Goal: Task Accomplishment & Management: Manage account settings

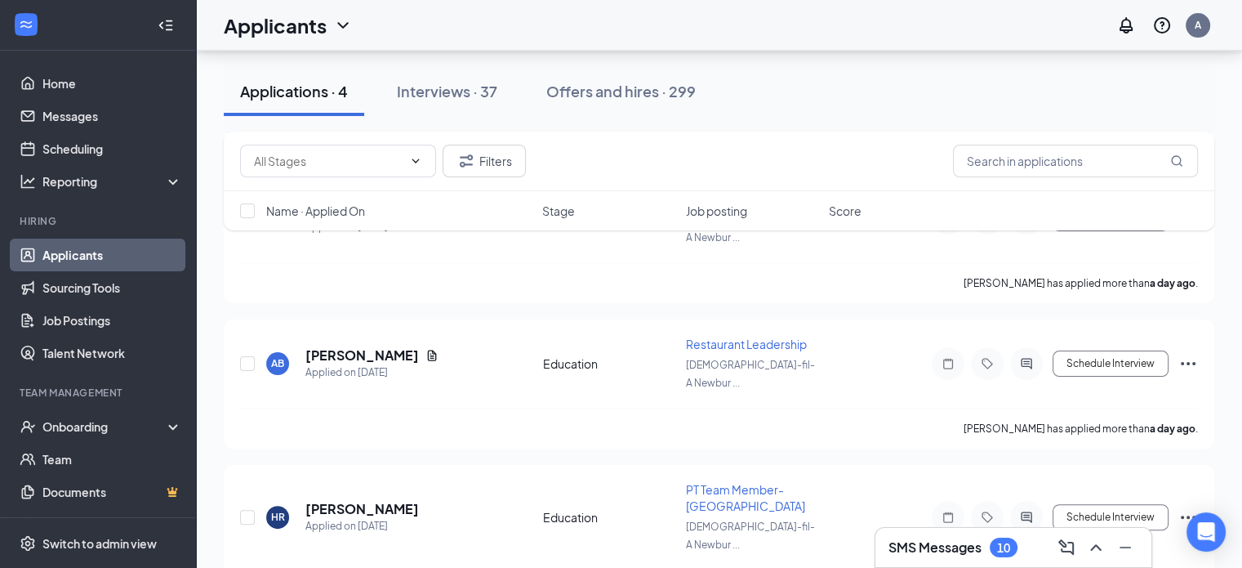
scroll to position [302, 0]
click at [435, 100] on div "Interviews · 37" at bounding box center [447, 91] width 100 height 20
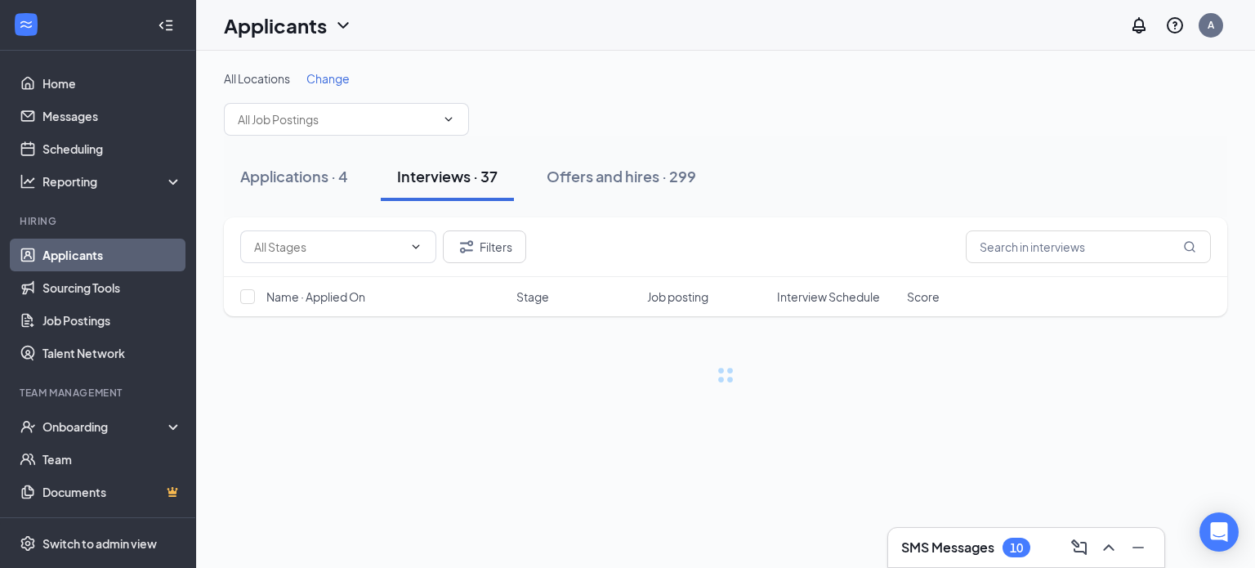
click at [815, 302] on span "Interview Schedule" at bounding box center [828, 296] width 103 height 16
click at [813, 290] on span "Interview Schedule" at bounding box center [827, 304] width 100 height 33
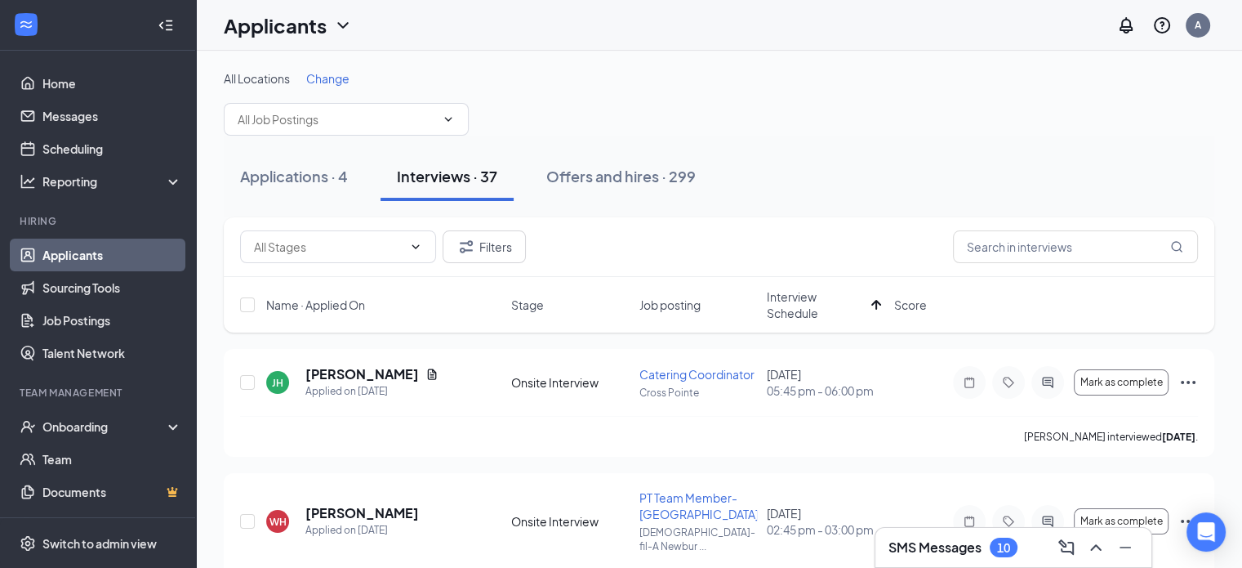
click at [917, 556] on div "SMS Messages 10" at bounding box center [953, 547] width 129 height 20
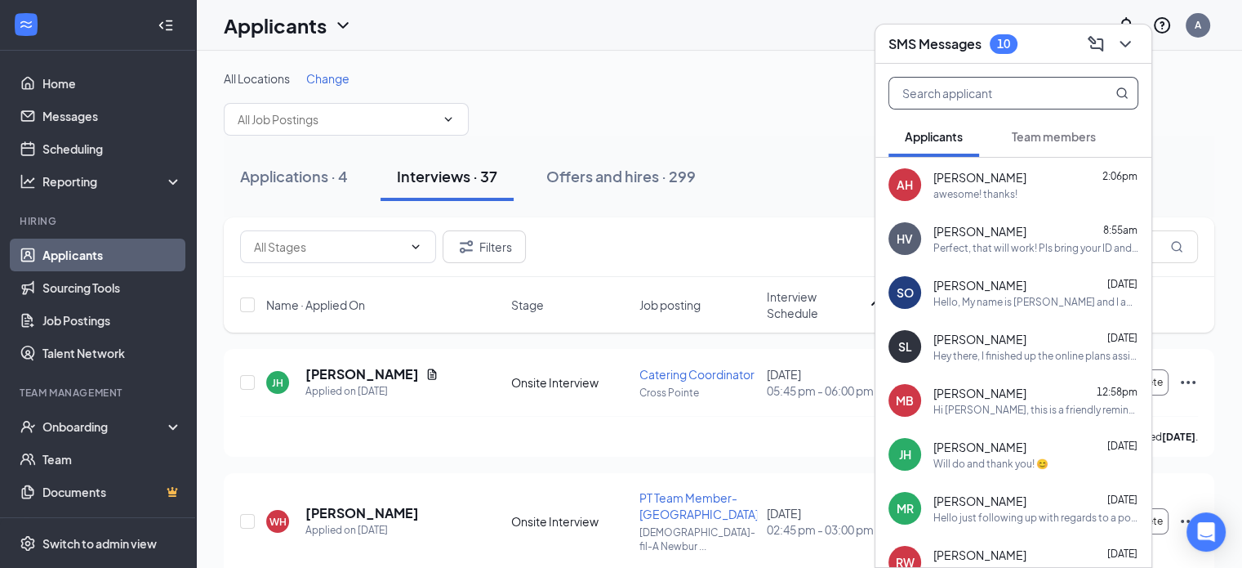
click at [967, 96] on input "text" at bounding box center [986, 93] width 194 height 31
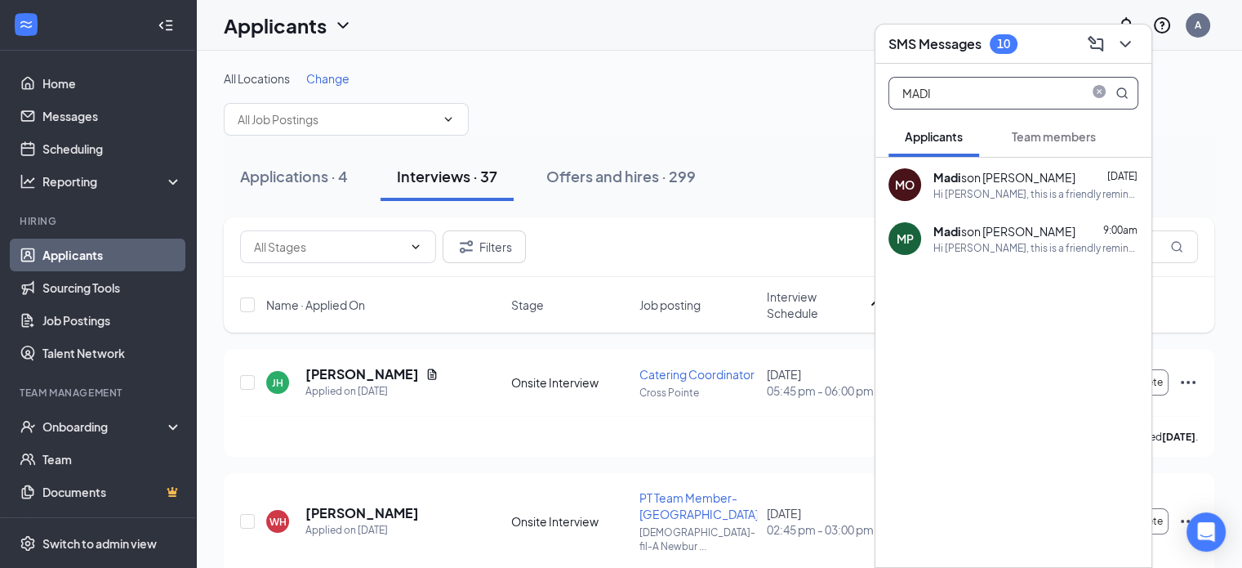
type input "MADI"
click at [968, 239] on div "Madi son [PERSON_NAME] 9:00am Hi [PERSON_NAME], this is a friendly reminder. Yo…" at bounding box center [1036, 239] width 205 height 32
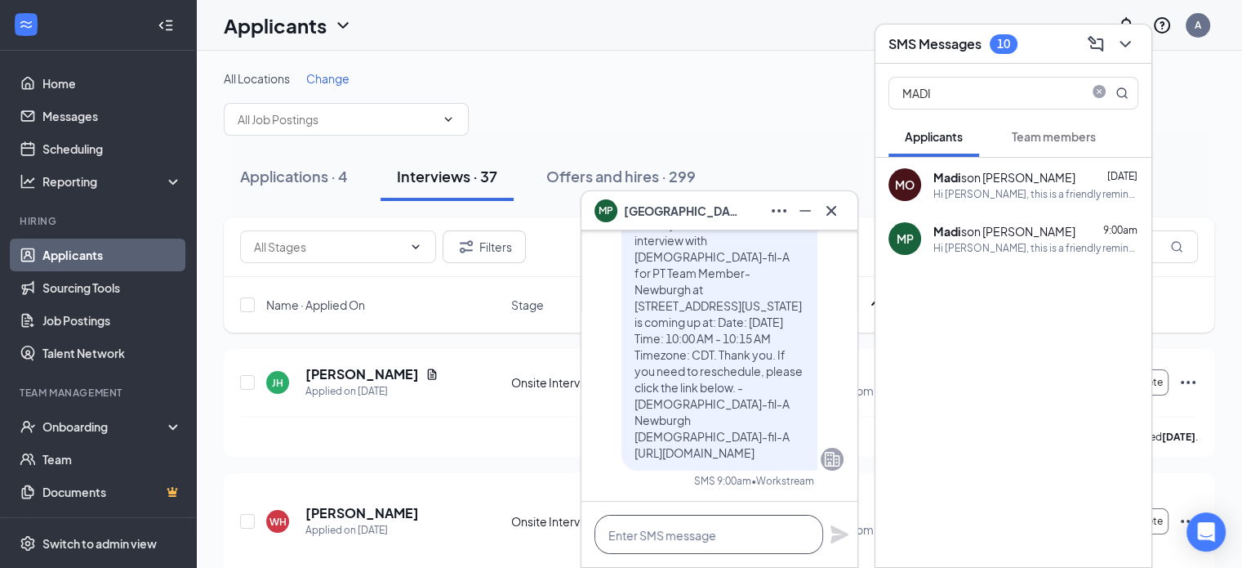
click at [655, 530] on textarea at bounding box center [709, 534] width 229 height 39
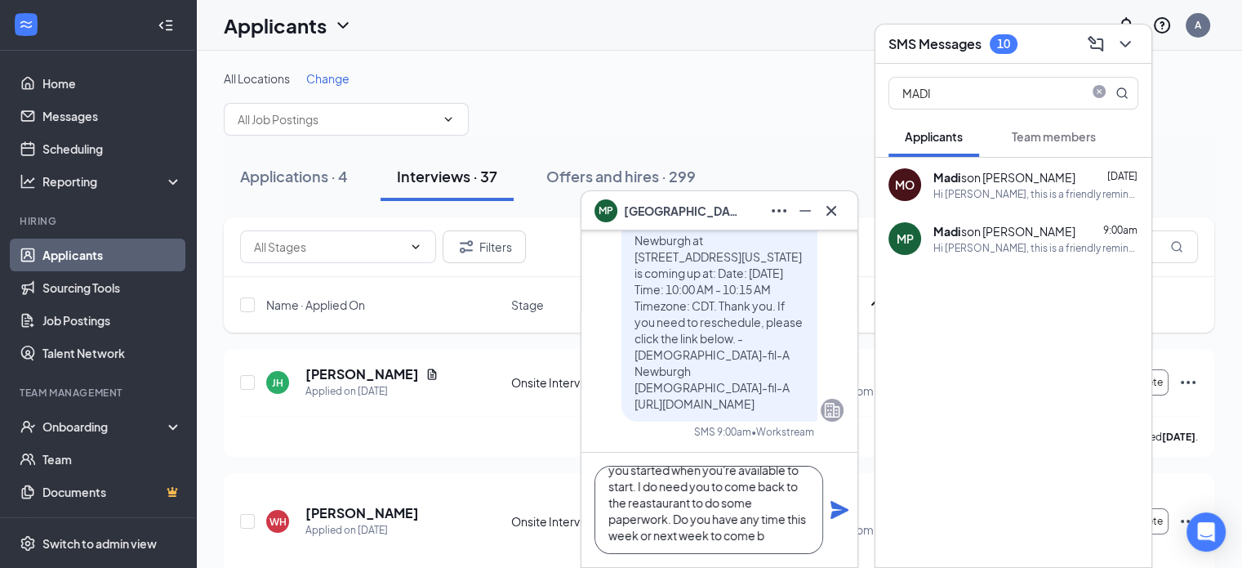
scroll to position [65, 0]
type textarea "Hey there, just wanted to let you know an update. We can go ahead and get you s…"
click at [831, 512] on icon "Plane" at bounding box center [840, 510] width 18 height 18
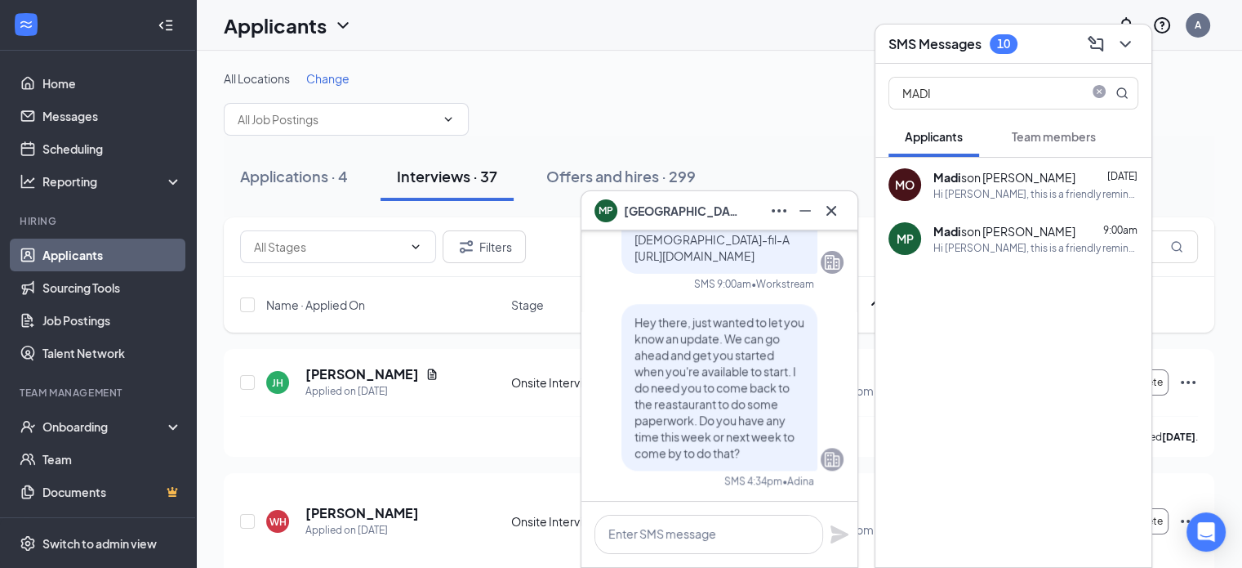
scroll to position [0, 0]
click at [835, 204] on icon "Cross" at bounding box center [832, 211] width 20 height 20
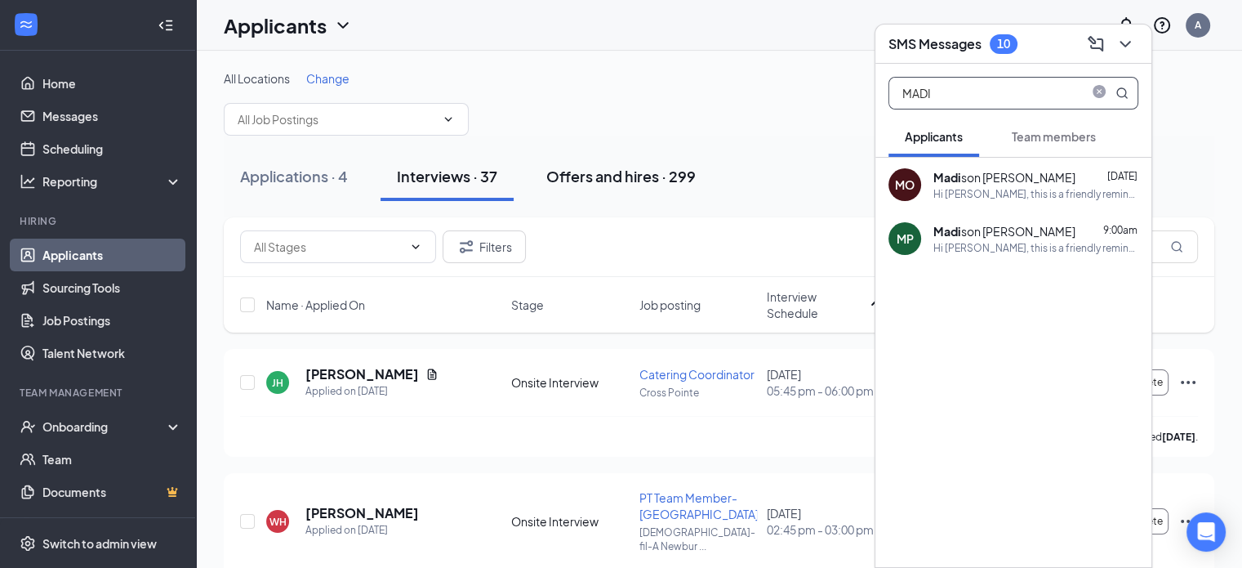
drag, startPoint x: 987, startPoint y: 83, endPoint x: 692, endPoint y: 167, distance: 307.4
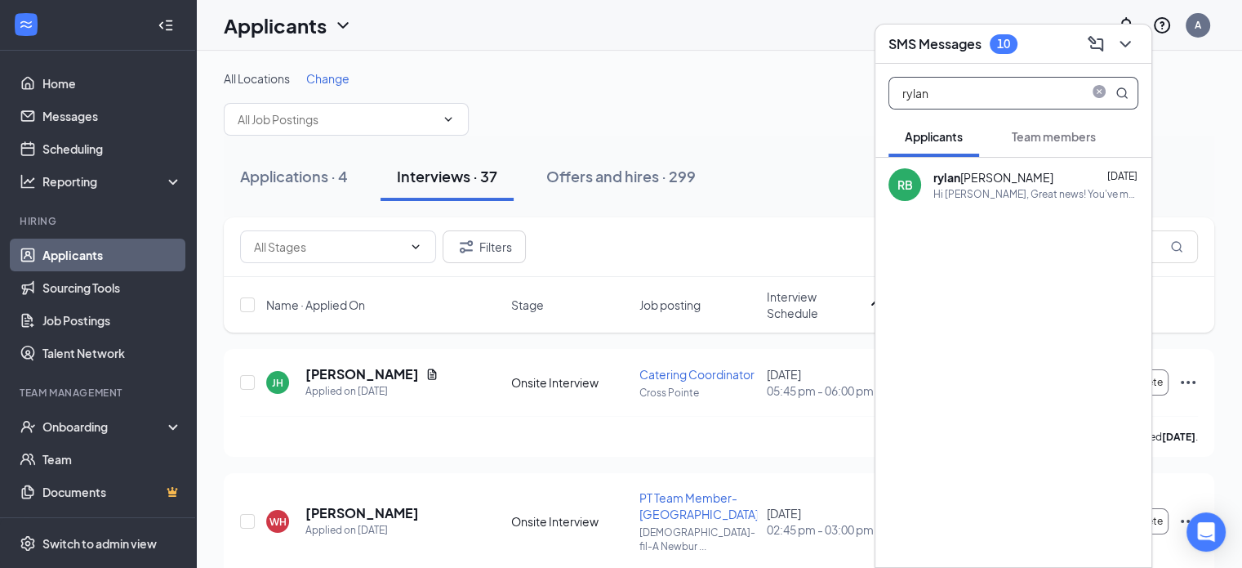
type input "rylan"
click at [977, 176] on div "[PERSON_NAME]" at bounding box center [994, 177] width 120 height 16
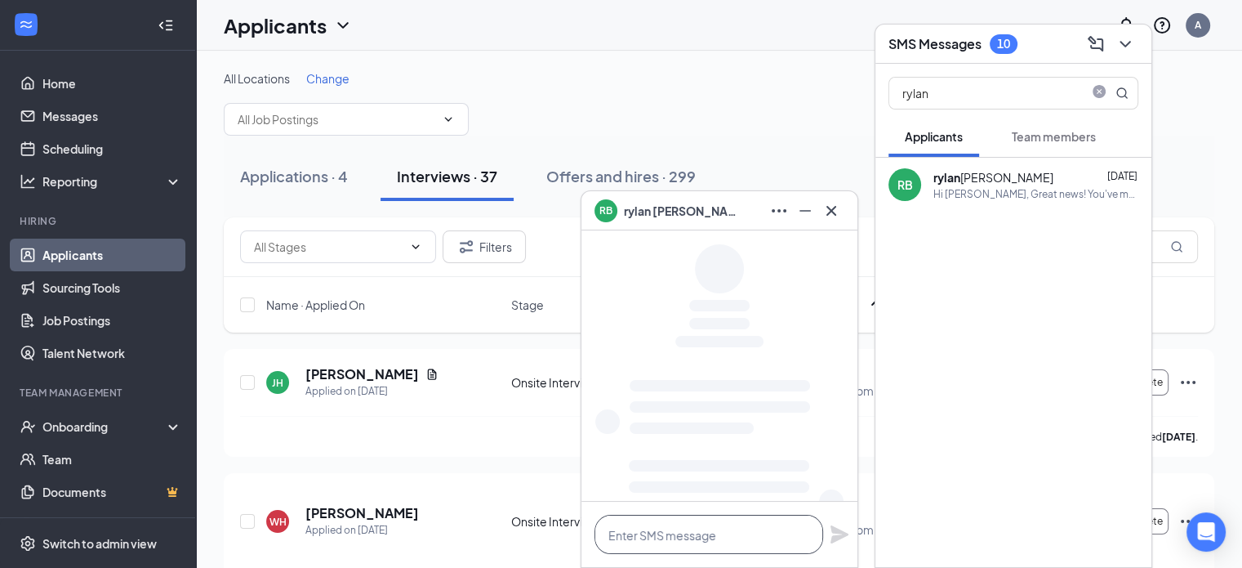
click at [643, 537] on textarea at bounding box center [709, 534] width 229 height 39
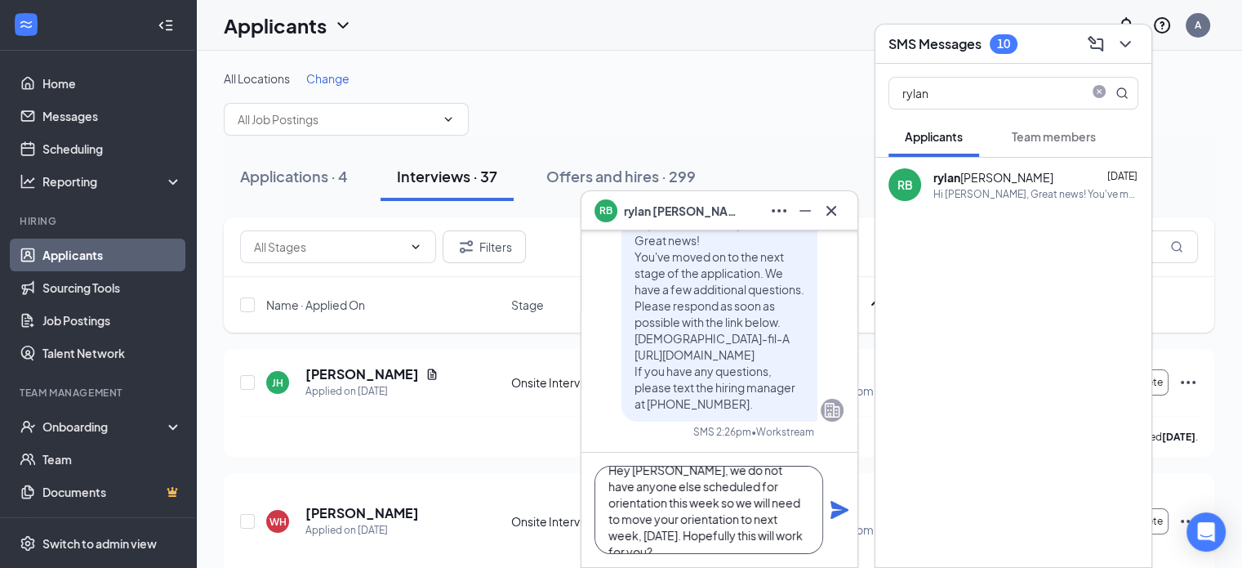
scroll to position [33, 0]
type textarea "Hey [PERSON_NAME], we do not have anyone else scheduled for orientation this we…"
click at [836, 513] on icon "Plane" at bounding box center [840, 510] width 18 height 18
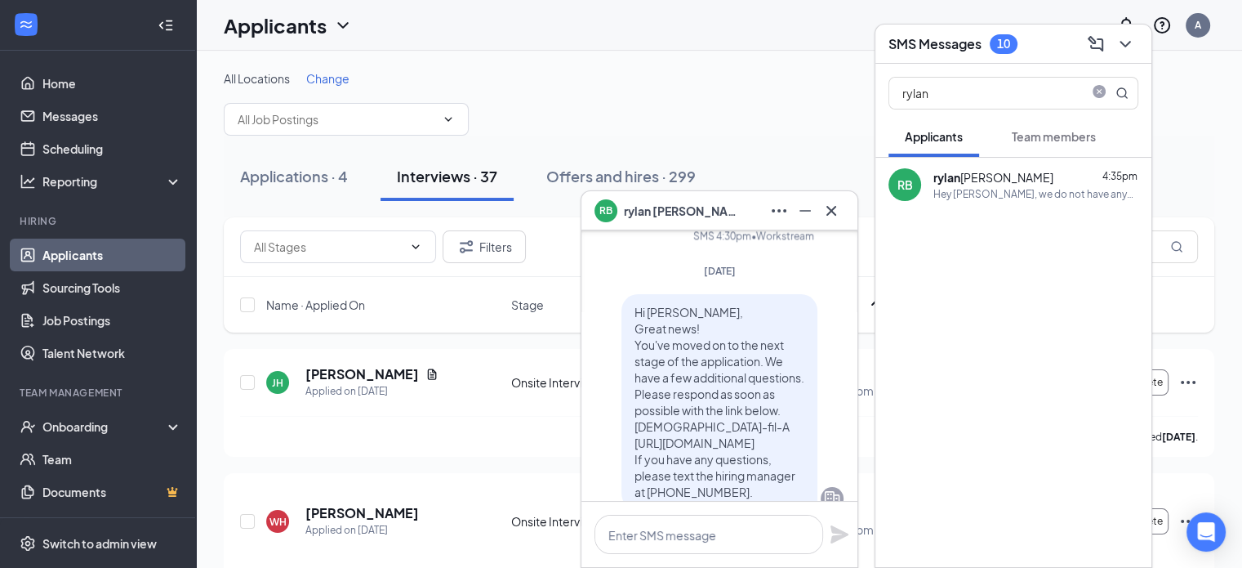
scroll to position [-379, 0]
click at [829, 212] on icon "Cross" at bounding box center [832, 210] width 10 height 10
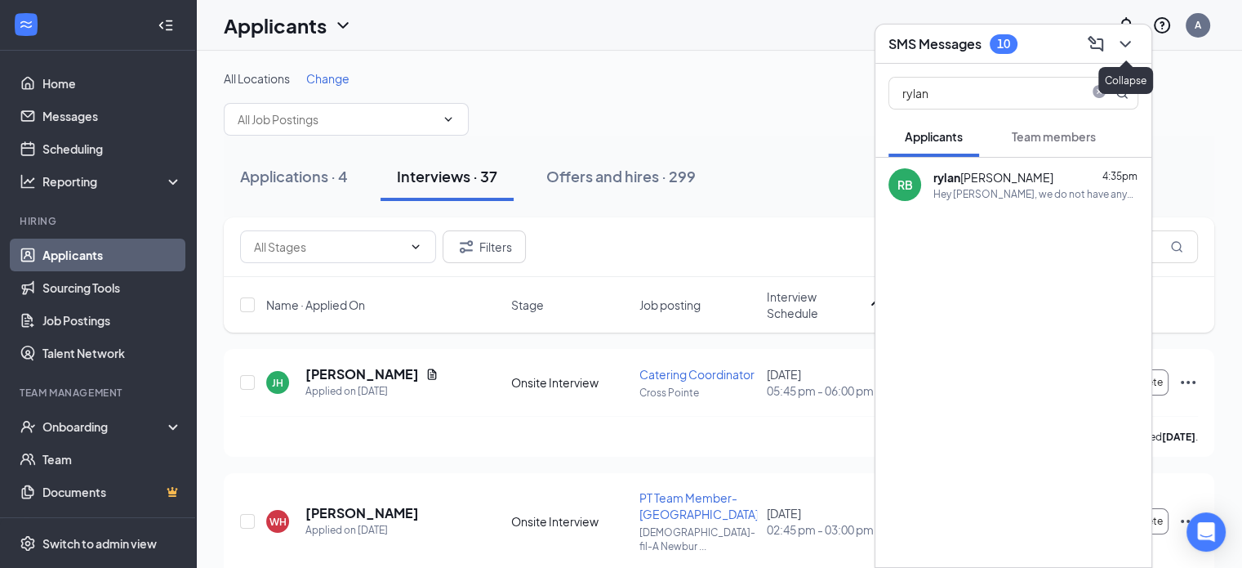
click at [1127, 44] on icon "ChevronDown" at bounding box center [1125, 44] width 11 height 7
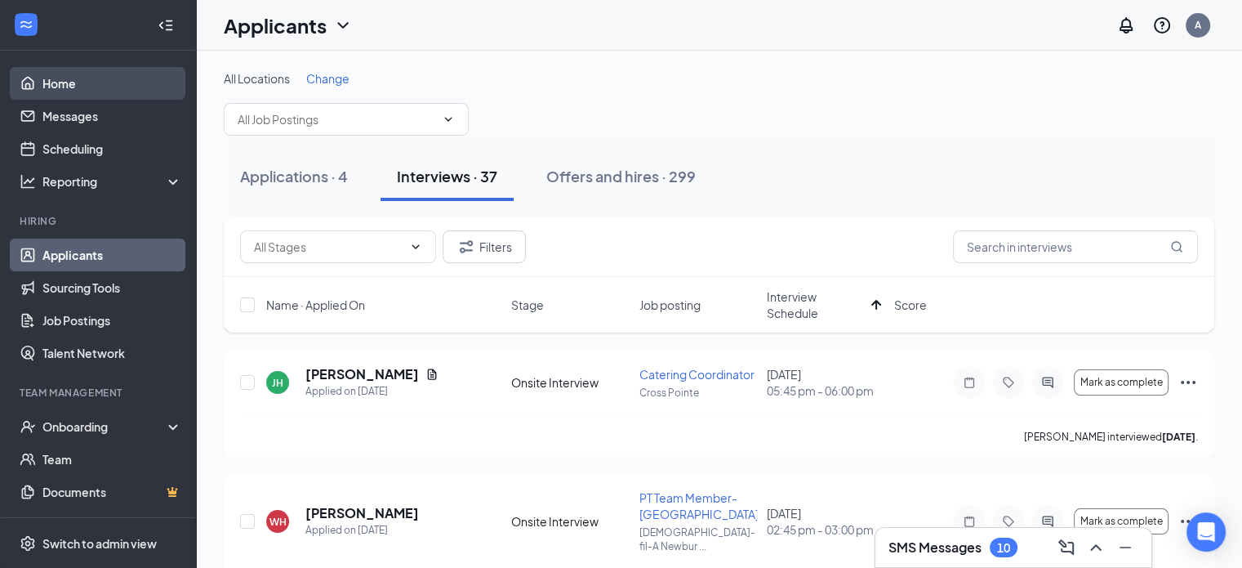
click at [49, 78] on link "Home" at bounding box center [112, 83] width 140 height 33
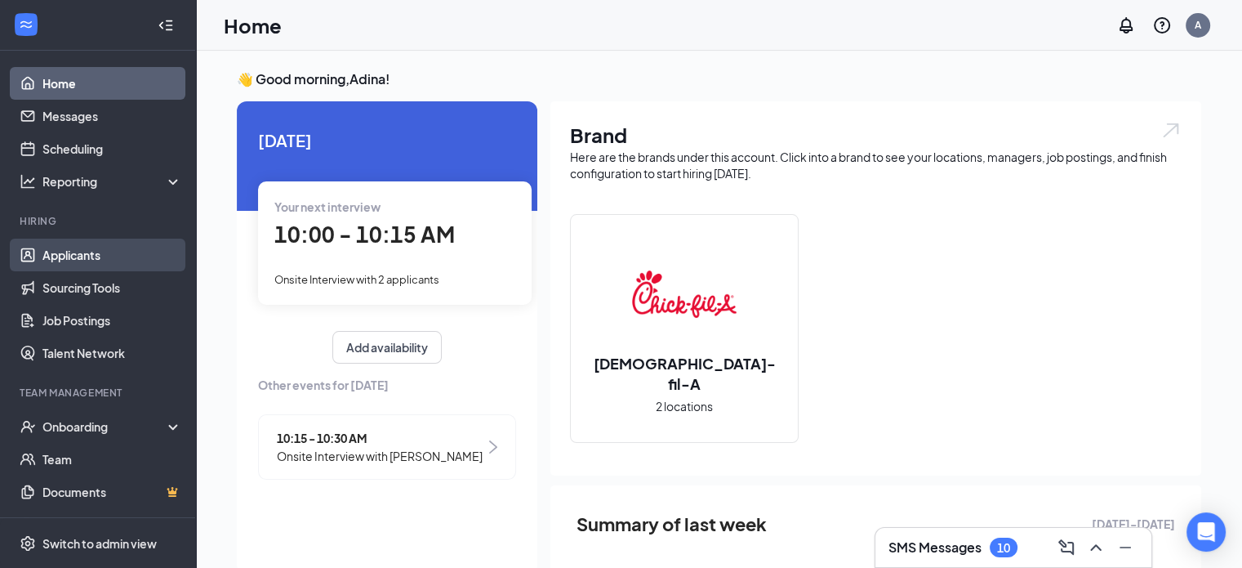
click at [94, 261] on link "Applicants" at bounding box center [112, 254] width 140 height 33
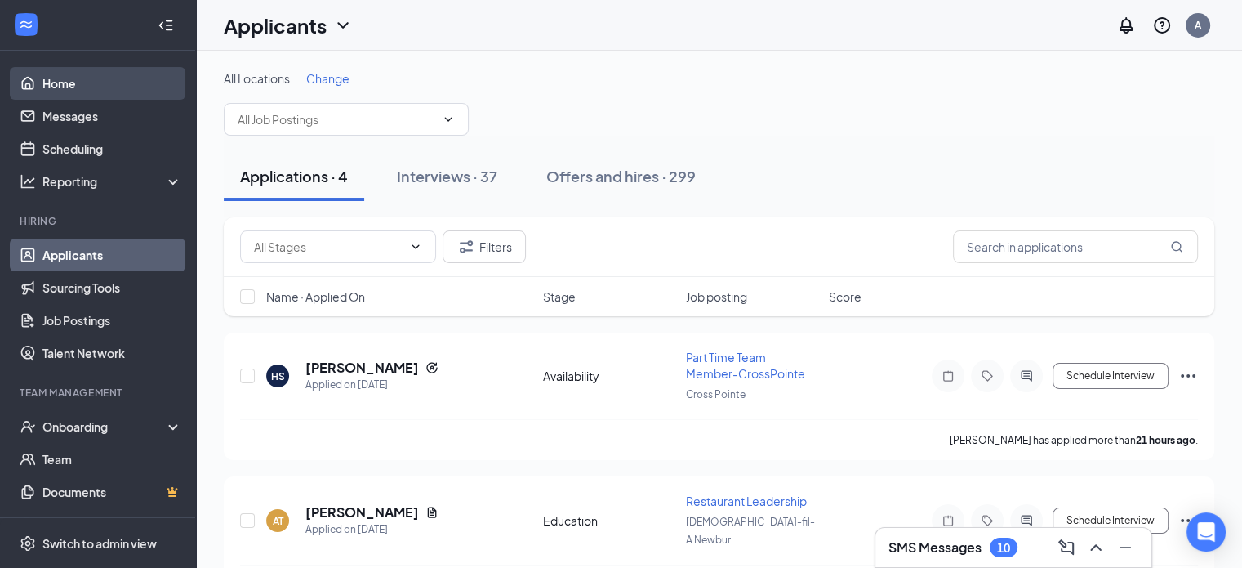
click at [102, 92] on link "Home" at bounding box center [112, 83] width 140 height 33
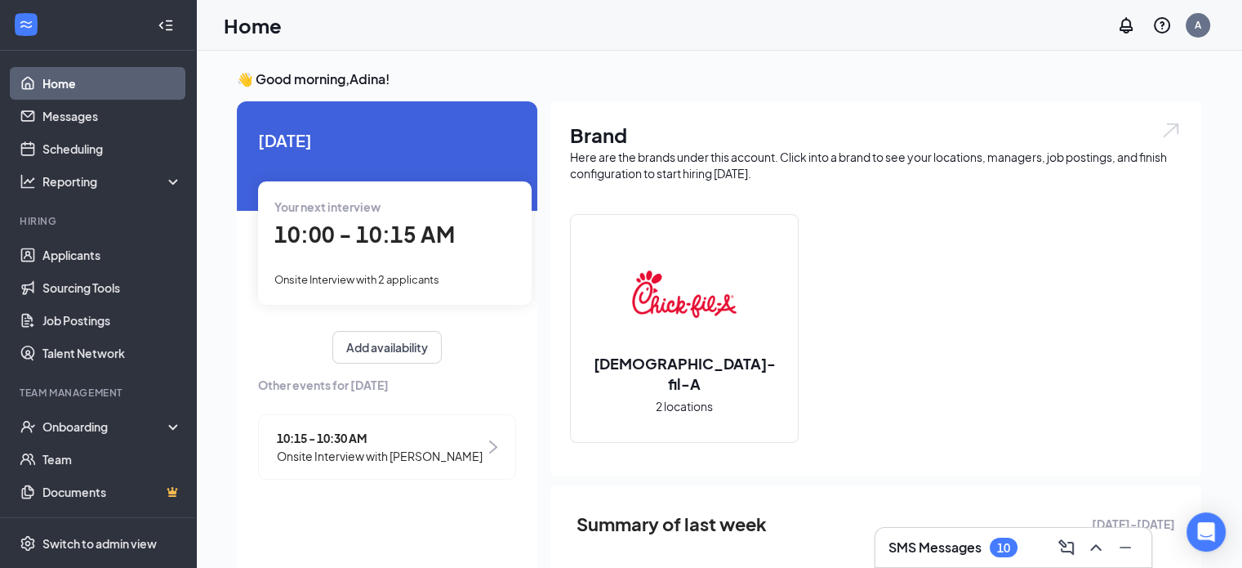
click at [356, 258] on div "Your next interview 10:00 - 10:15 AM Onsite Interview with 2 applicants" at bounding box center [395, 242] width 274 height 123
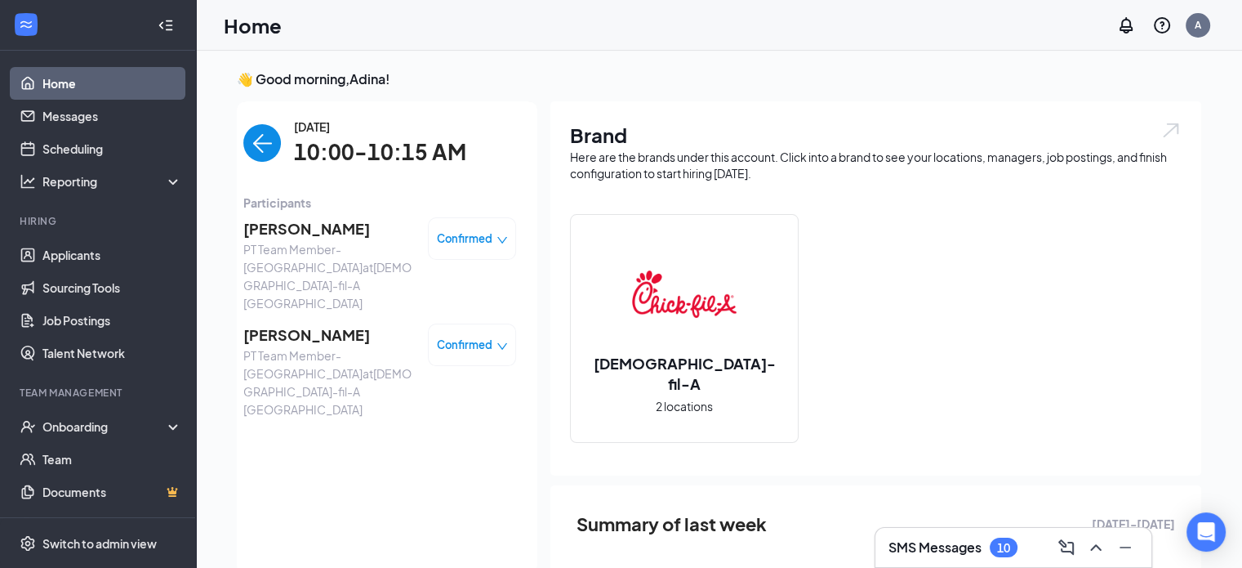
scroll to position [7, 0]
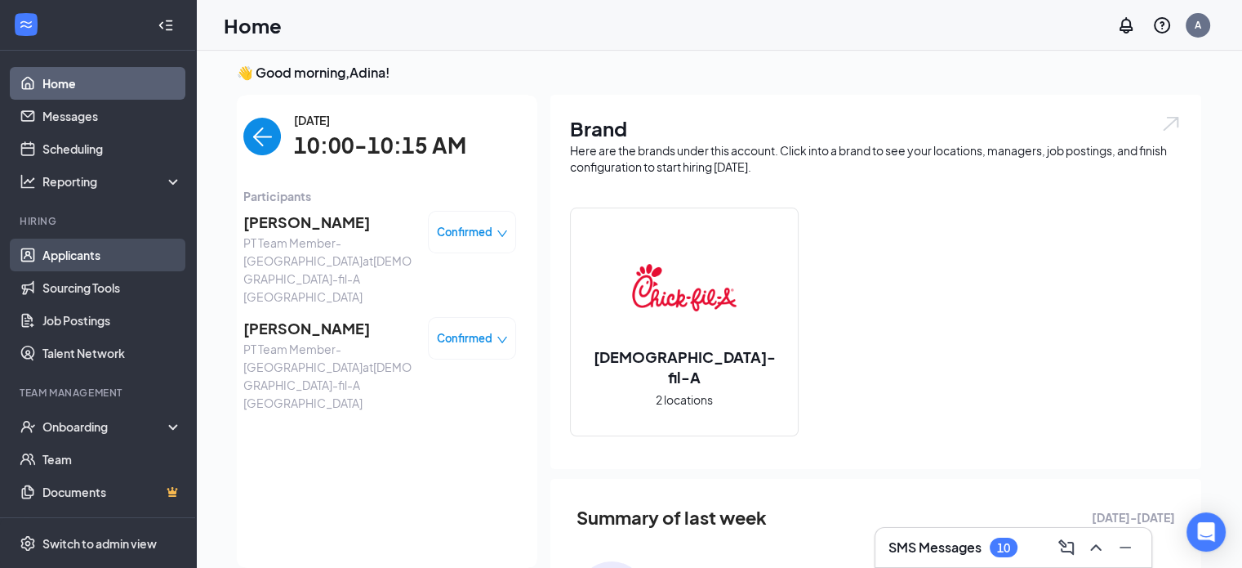
click at [97, 256] on link "Applicants" at bounding box center [112, 254] width 140 height 33
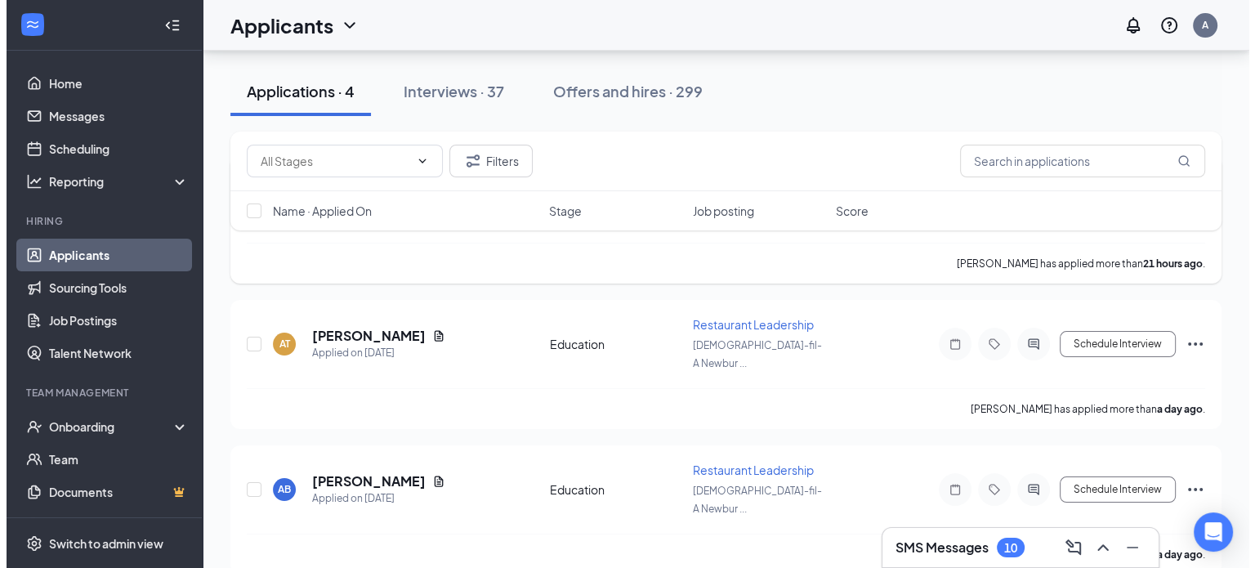
scroll to position [302, 0]
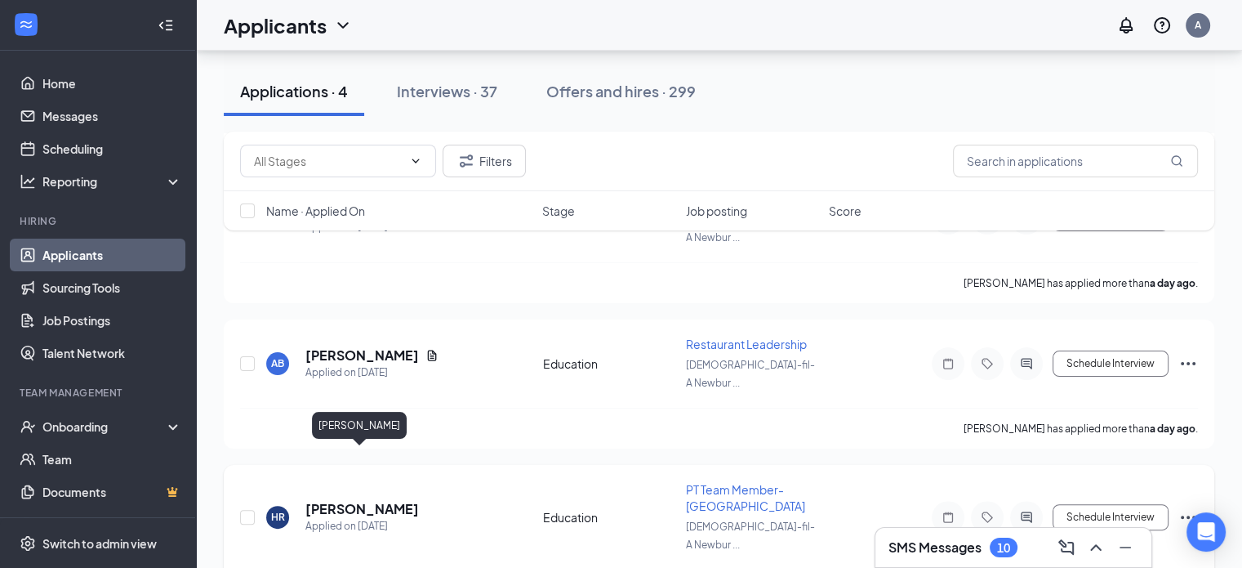
click at [317, 500] on h5 "[PERSON_NAME]" at bounding box center [362, 509] width 114 height 18
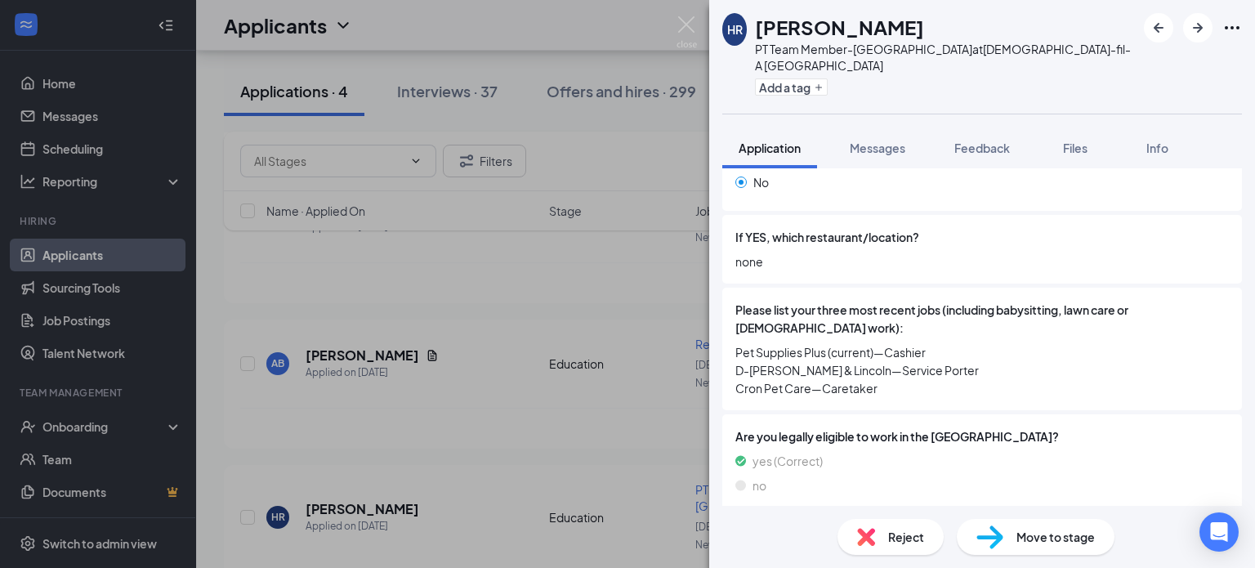
scroll to position [516, 0]
click at [895, 545] on span "Reject" at bounding box center [906, 537] width 36 height 18
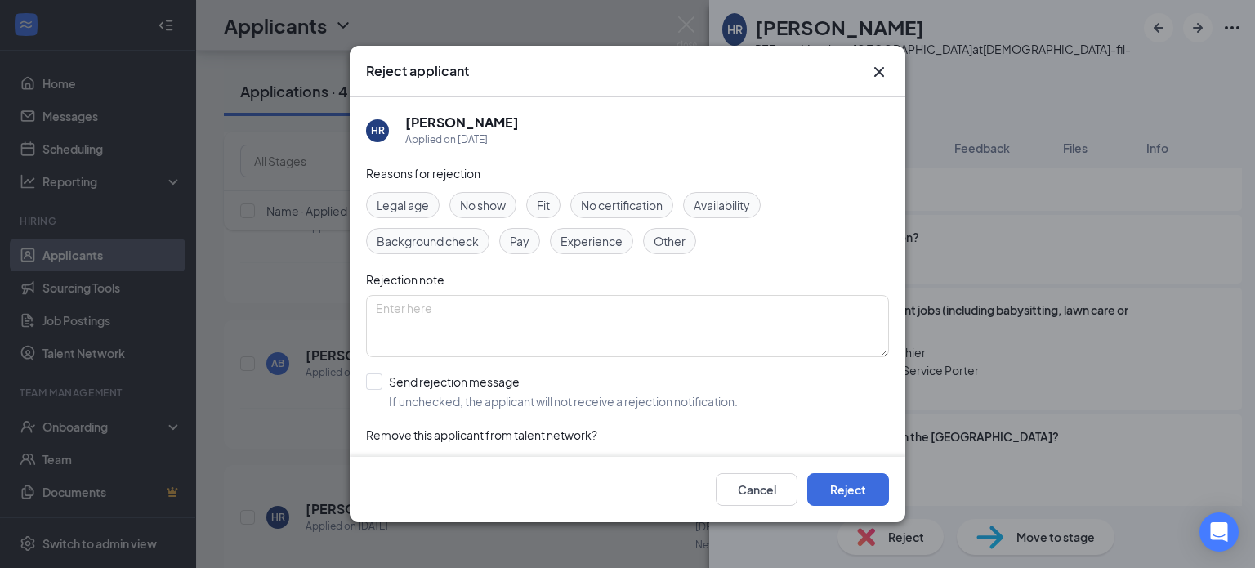
click at [548, 203] on span "Fit" at bounding box center [543, 205] width 13 height 18
click at [589, 243] on span "Experience" at bounding box center [591, 241] width 62 height 18
click at [379, 380] on input "Send rejection message If unchecked, the applicant will not receive a rejection…" at bounding box center [552, 391] width 372 height 36
checkbox input "true"
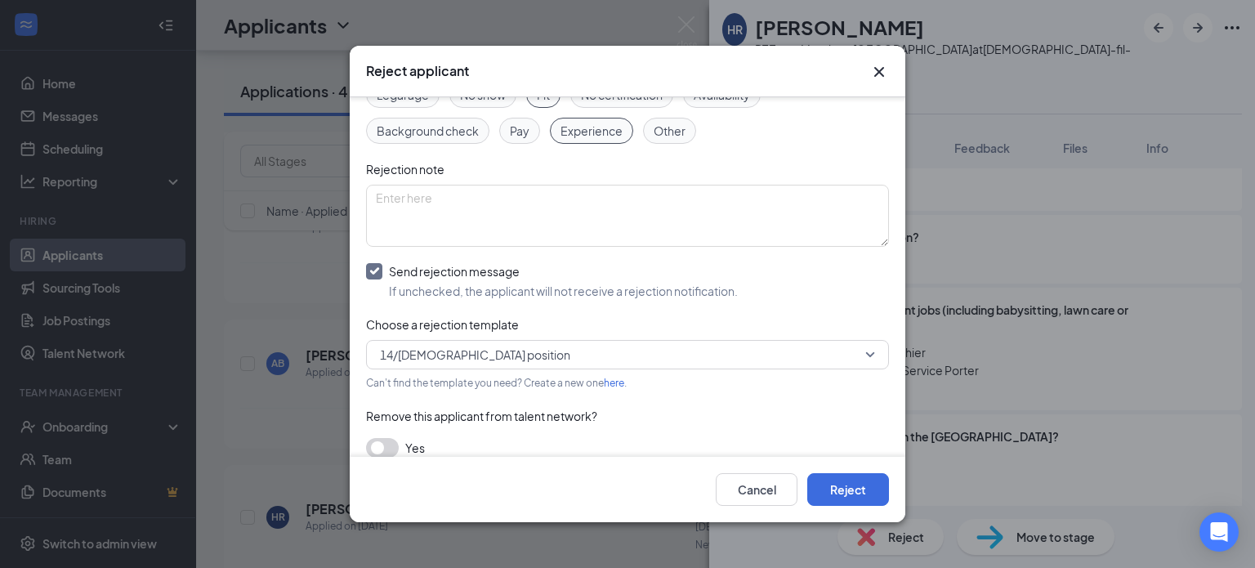
scroll to position [111, 0]
click at [568, 347] on span "14/[DEMOGRAPHIC_DATA] position" at bounding box center [620, 353] width 480 height 25
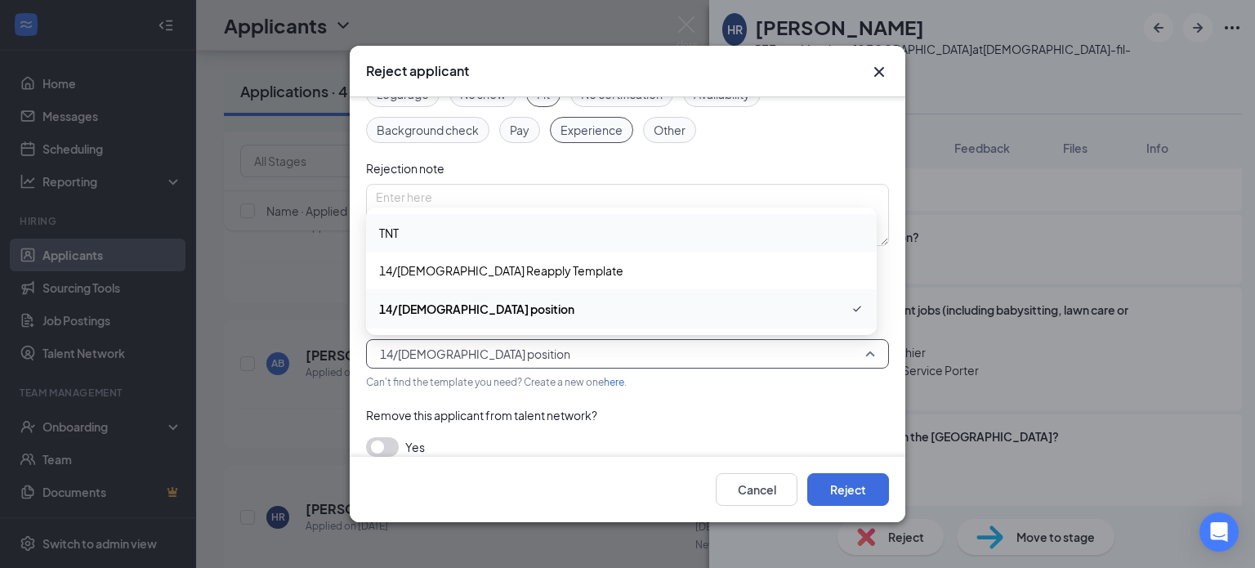
click at [482, 234] on span "TNT" at bounding box center [621, 233] width 484 height 18
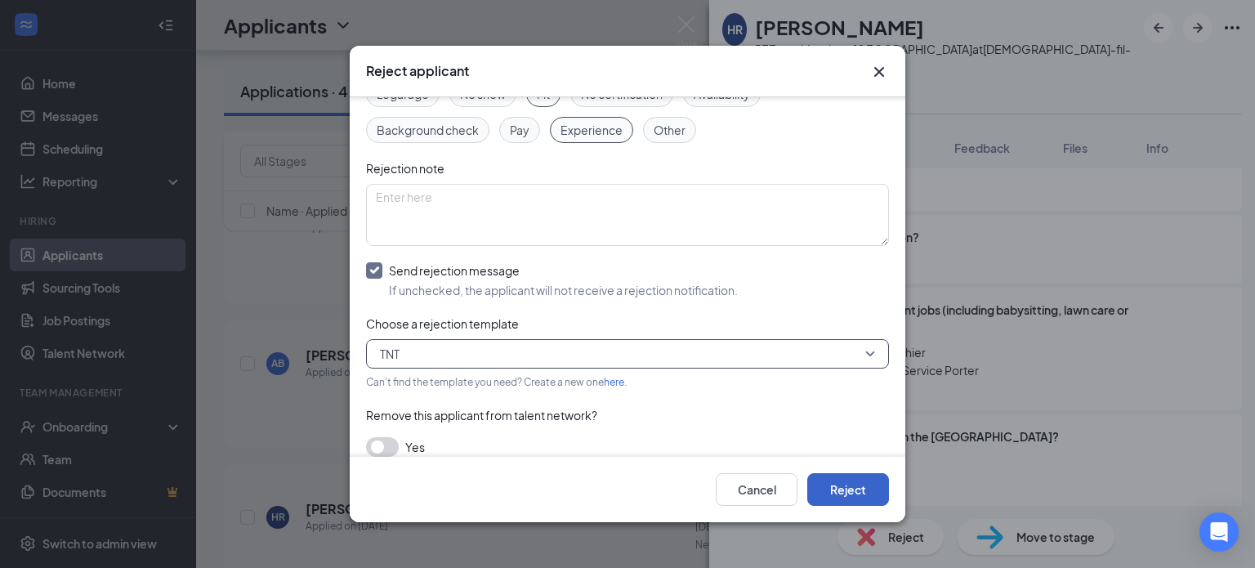
click at [845, 484] on button "Reject" at bounding box center [848, 489] width 82 height 33
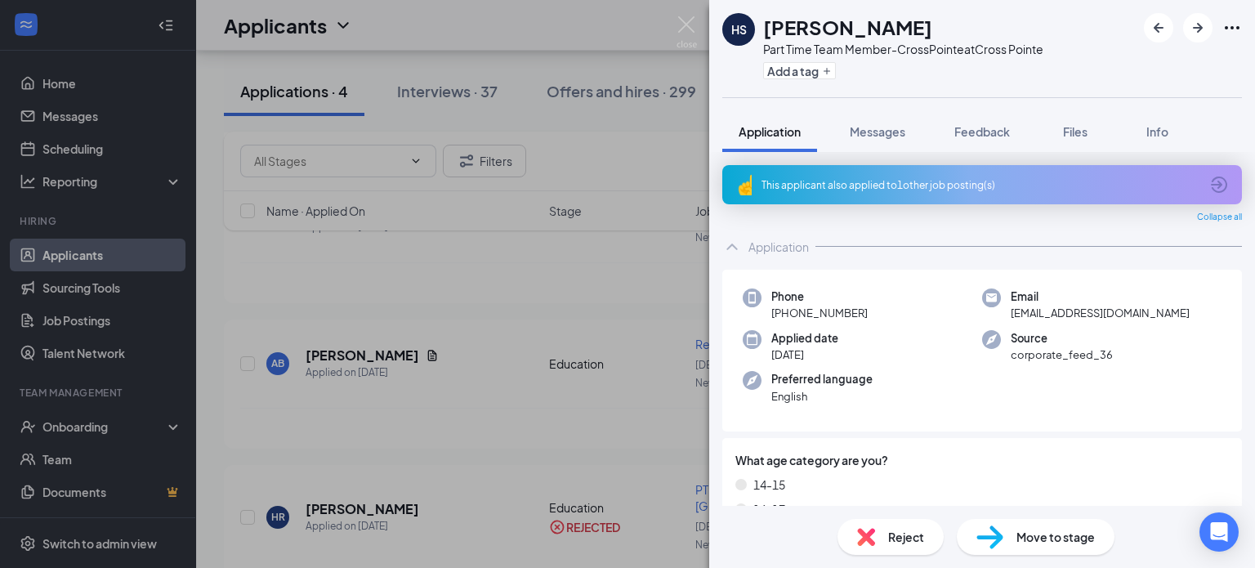
click at [946, 191] on div "This applicant also applied to 1 other job posting(s)" at bounding box center [980, 185] width 438 height 14
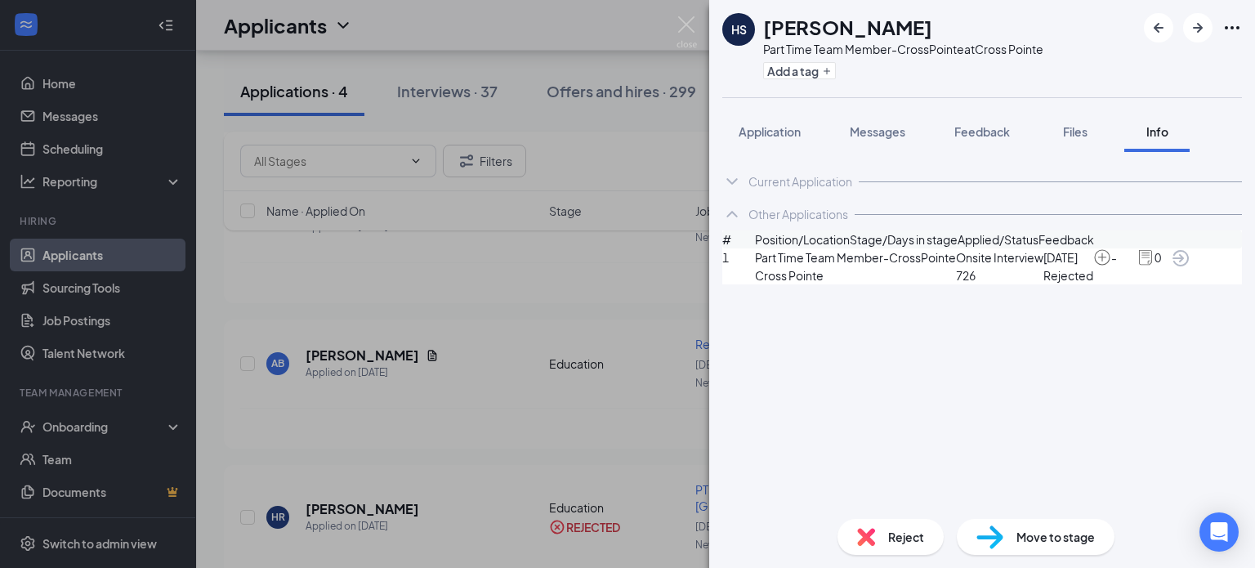
click at [735, 185] on icon "ChevronDown" at bounding box center [732, 182] width 20 height 20
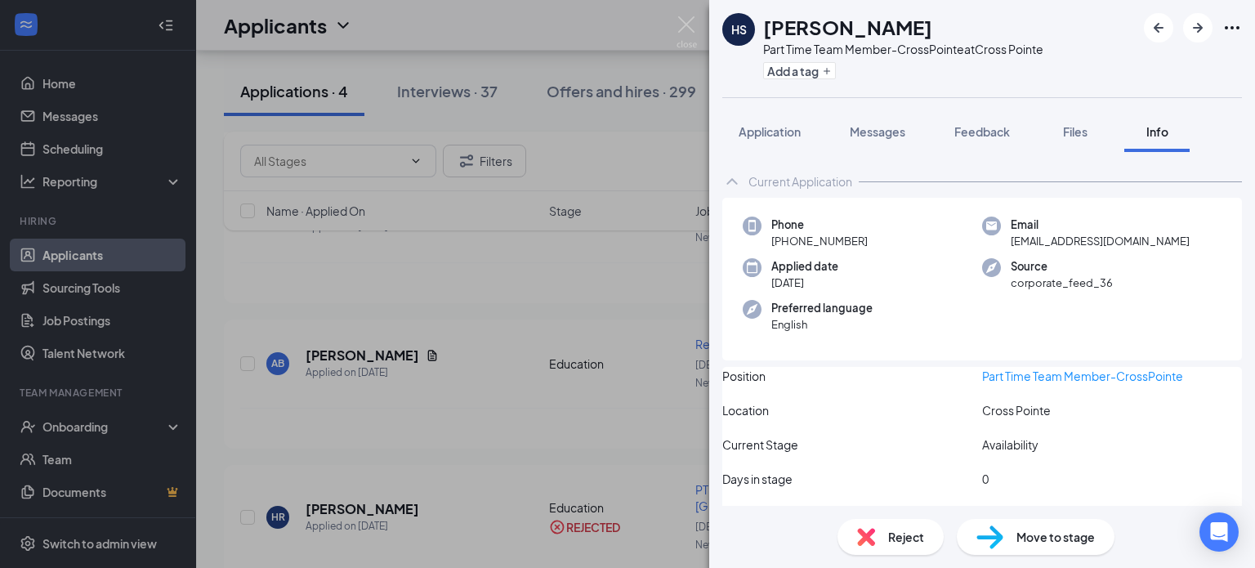
click at [697, 35] on div "HS [PERSON_NAME] Part Time Team Member-CrossPointe at [GEOGRAPHIC_DATA] Add a t…" at bounding box center [627, 284] width 1255 height 568
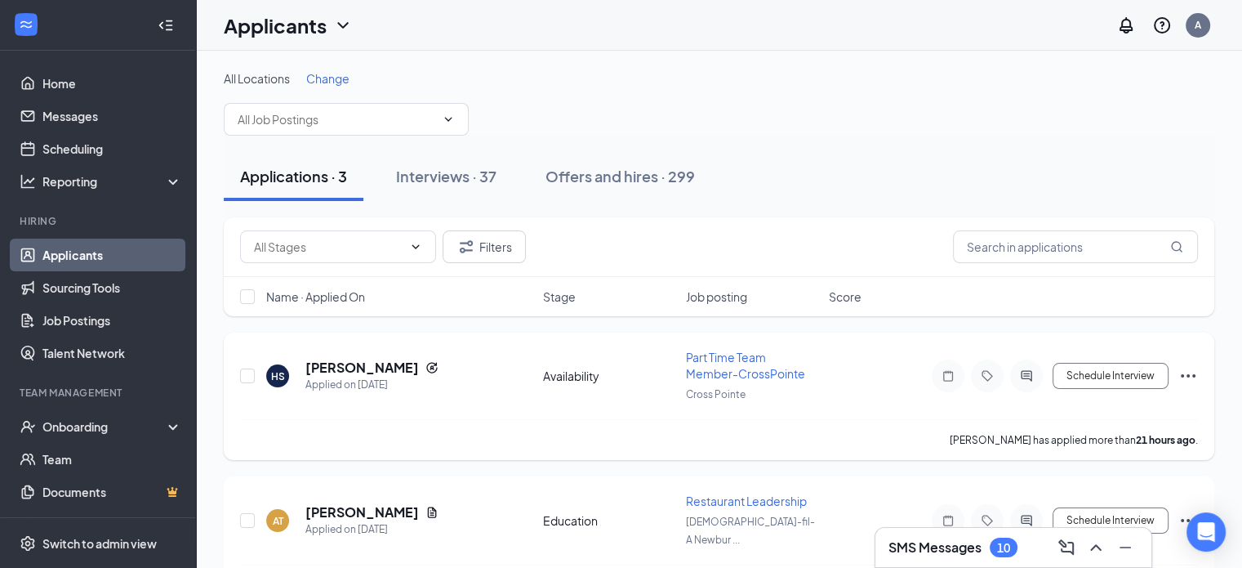
click at [1188, 366] on icon "Ellipses" at bounding box center [1189, 376] width 20 height 20
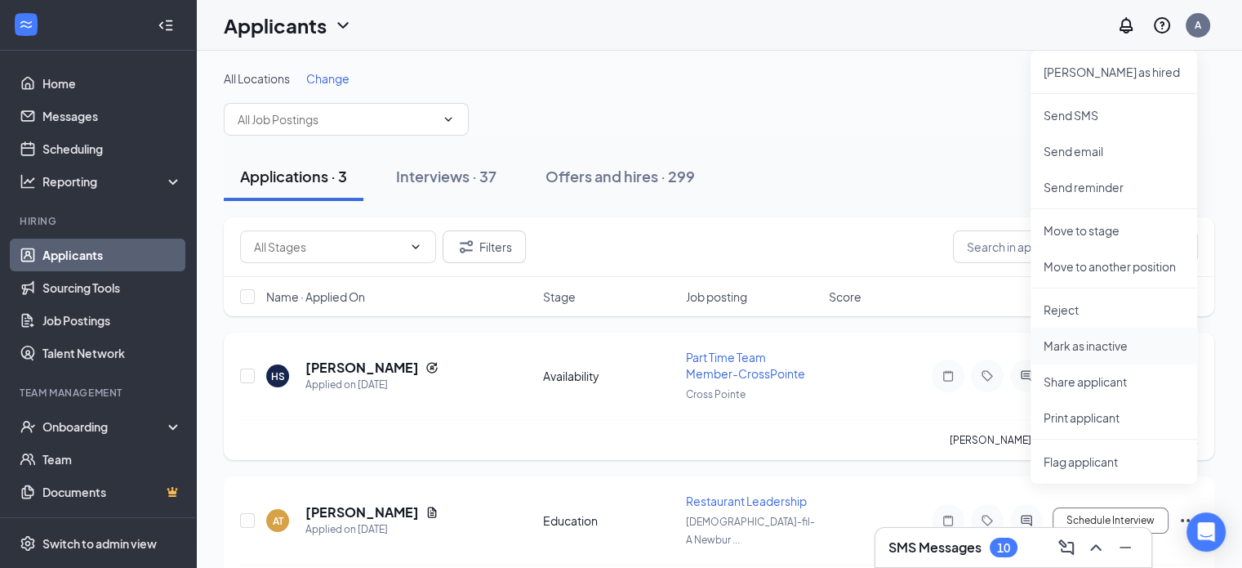
click at [1085, 344] on p "Mark as inactive" at bounding box center [1114, 345] width 140 height 16
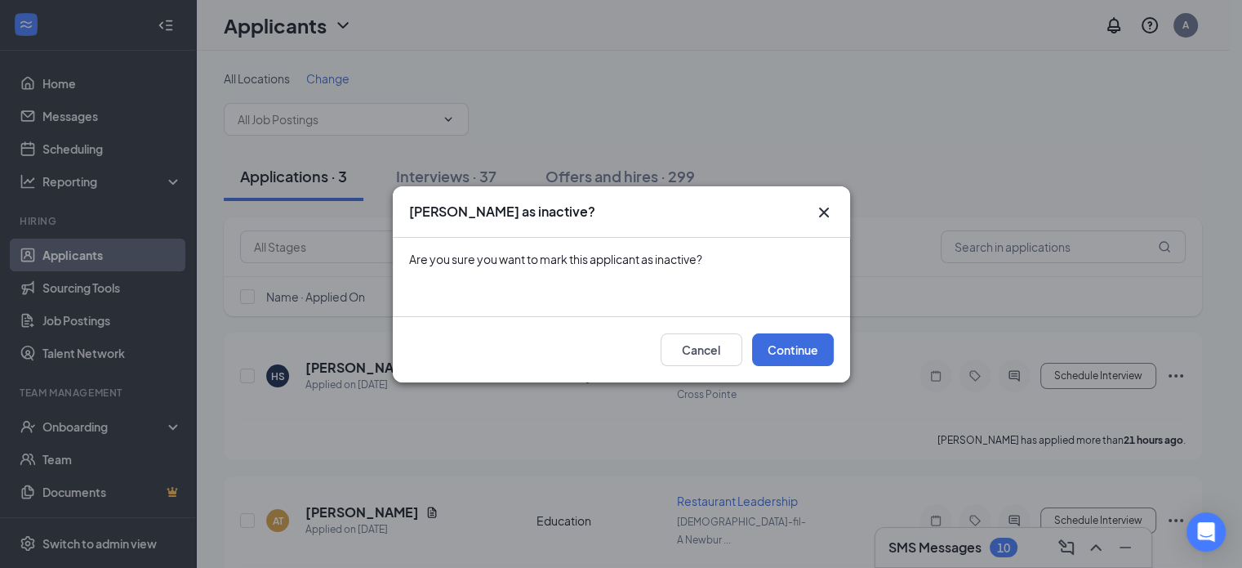
click at [760, 257] on div "Are you sure you want to mark this applicant as inactive?" at bounding box center [621, 259] width 425 height 16
click at [709, 349] on button "Cancel" at bounding box center [702, 349] width 82 height 33
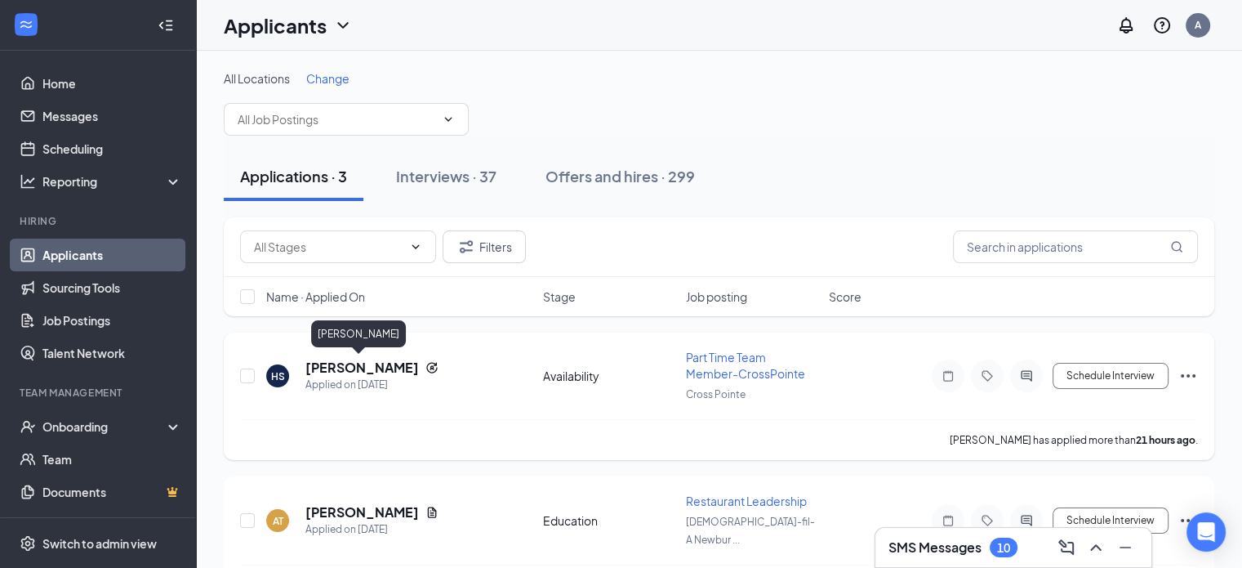
click at [332, 368] on h5 "[PERSON_NAME]" at bounding box center [362, 368] width 114 height 18
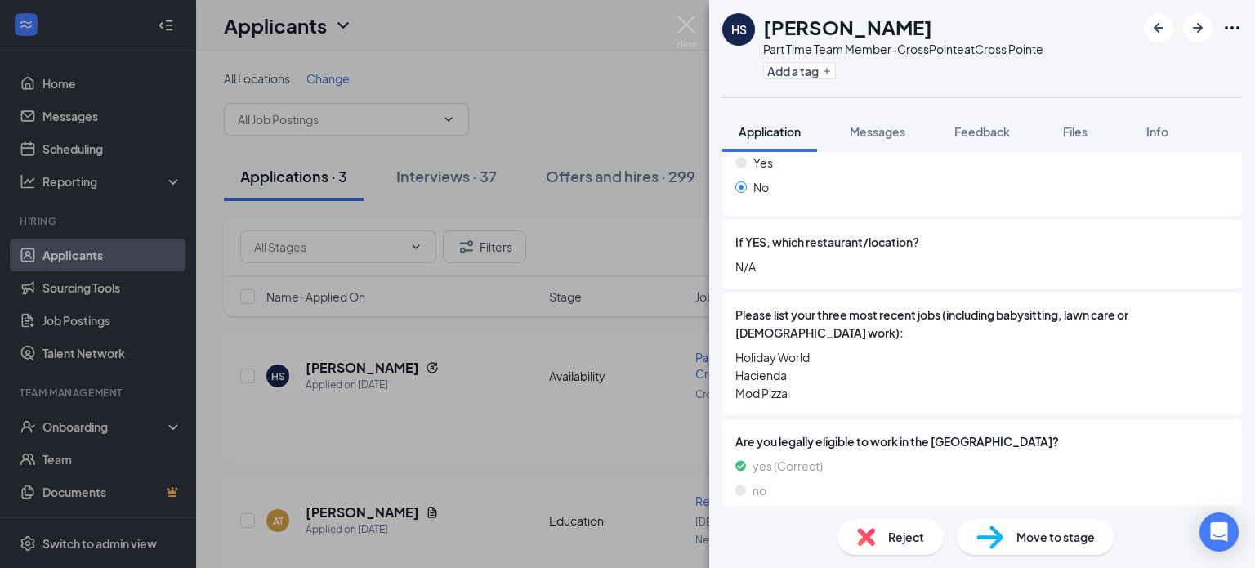
scroll to position [542, 0]
click at [680, 20] on img at bounding box center [686, 32] width 20 height 32
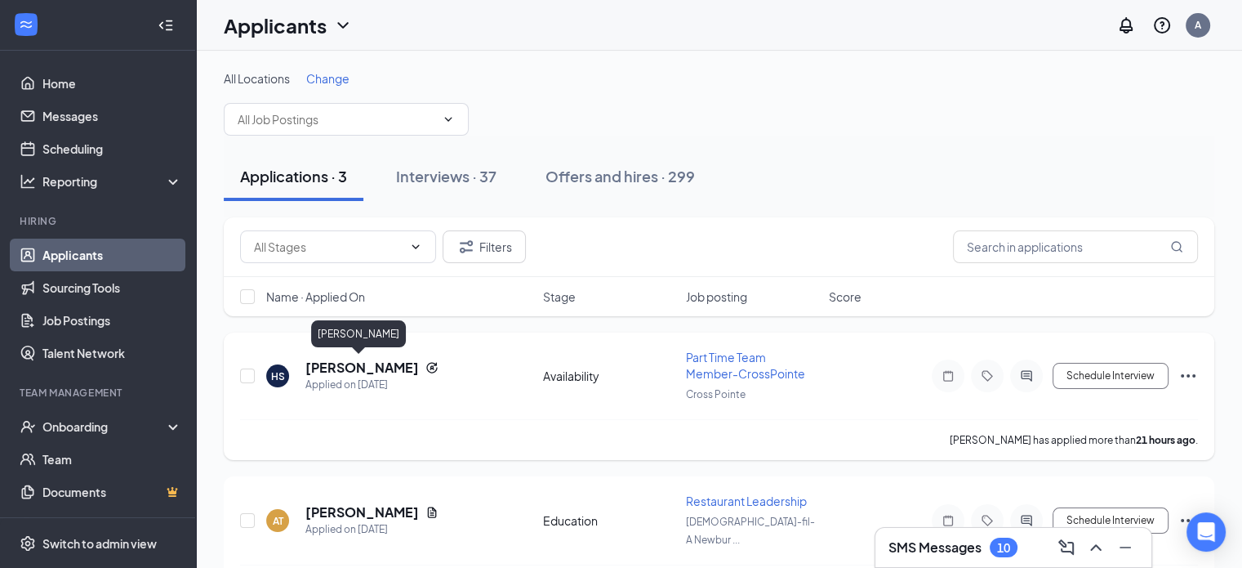
click at [334, 368] on h5 "[PERSON_NAME]" at bounding box center [362, 368] width 114 height 18
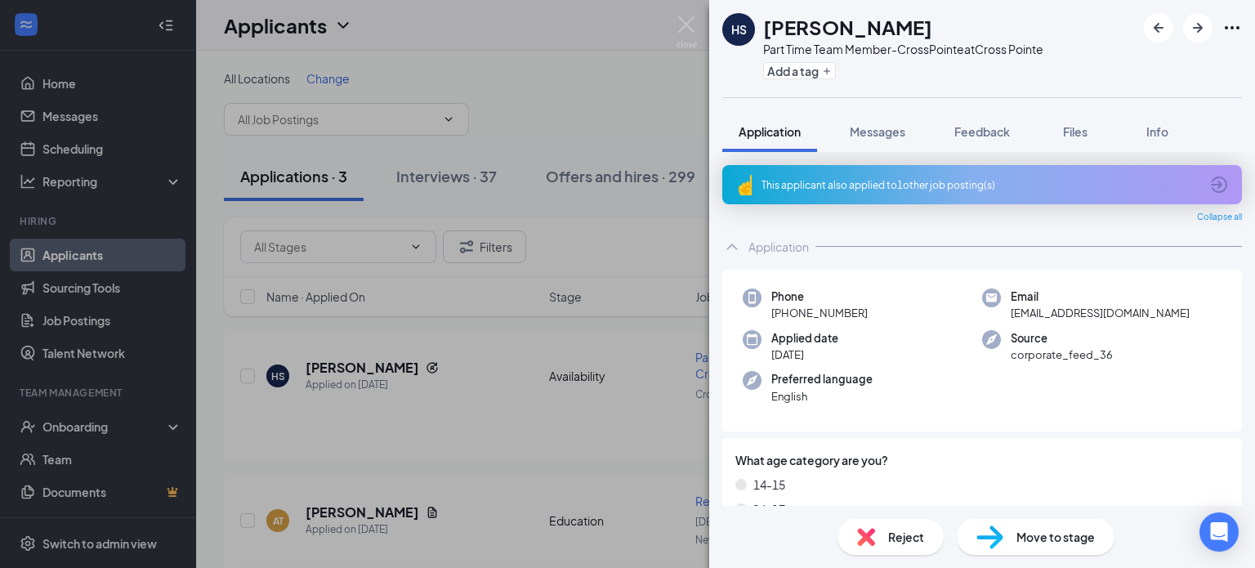
click at [1145, 198] on div "This applicant also applied to 1 other job posting(s)" at bounding box center [981, 184] width 519 height 39
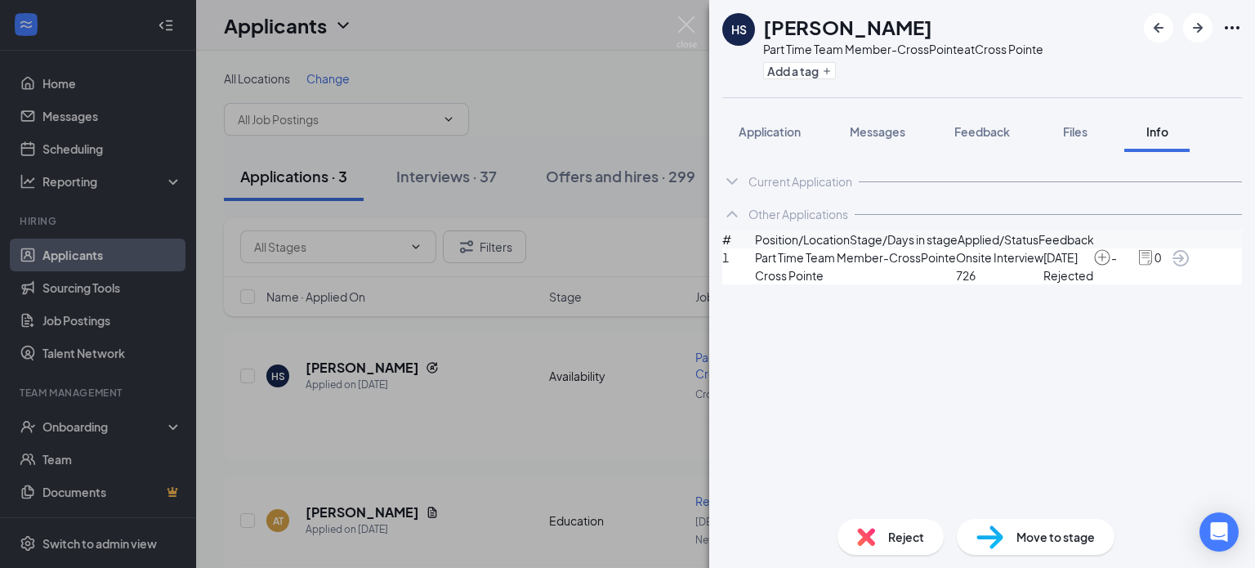
click at [803, 177] on div "Current Application" at bounding box center [800, 181] width 104 height 16
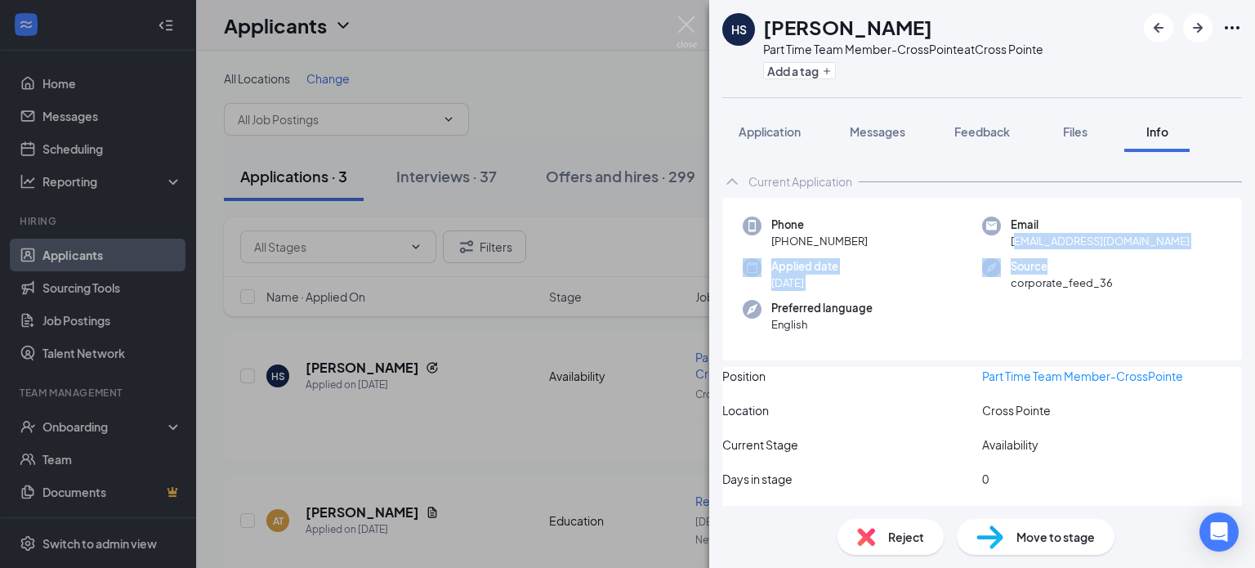
drag, startPoint x: 1008, startPoint y: 244, endPoint x: 1152, endPoint y: 251, distance: 143.9
click at [1152, 251] on div "Phone [PHONE_NUMBER] Email [EMAIL_ADDRESS][DOMAIN_NAME] Applied date [DATE] Sou…" at bounding box center [981, 279] width 519 height 163
drag, startPoint x: 1003, startPoint y: 241, endPoint x: 1173, endPoint y: 237, distance: 169.9
click at [1173, 237] on span "[EMAIL_ADDRESS][DOMAIN_NAME]" at bounding box center [1099, 241] width 179 height 16
copy span "[EMAIL_ADDRESS][DOMAIN_NAME]"
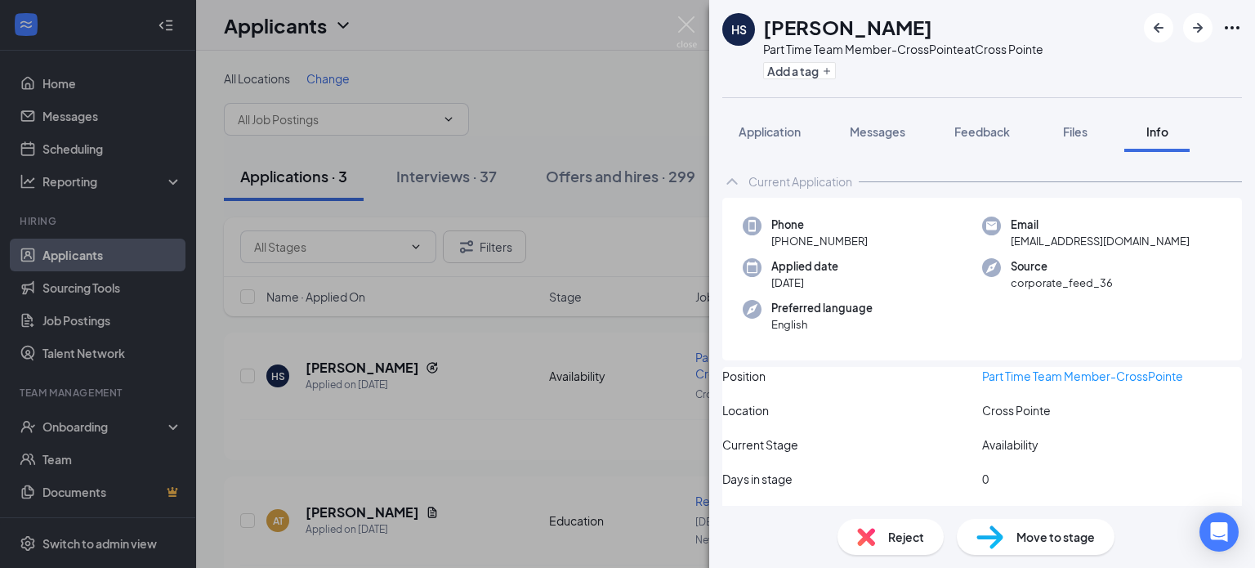
click at [908, 544] on span "Reject" at bounding box center [906, 537] width 36 height 18
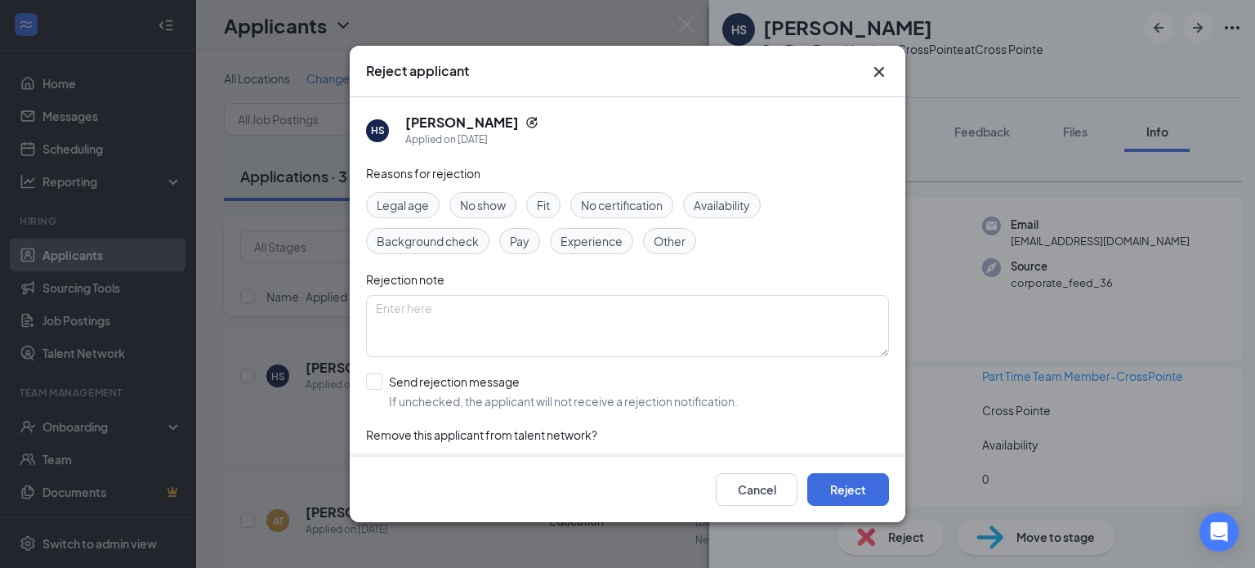
click at [536, 208] on div "Fit" at bounding box center [543, 205] width 34 height 26
click at [379, 377] on input "Send rejection message If unchecked, the applicant will not receive a rejection…" at bounding box center [552, 391] width 372 height 36
checkbox input "true"
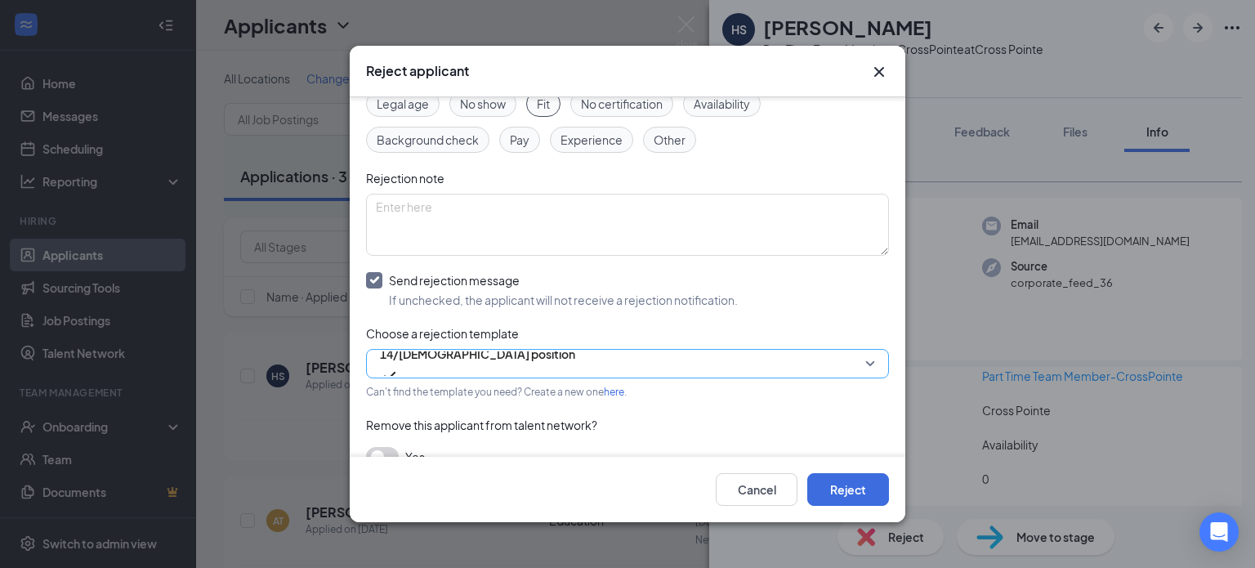
click at [542, 365] on span "14/[DEMOGRAPHIC_DATA] position" at bounding box center [477, 363] width 195 height 44
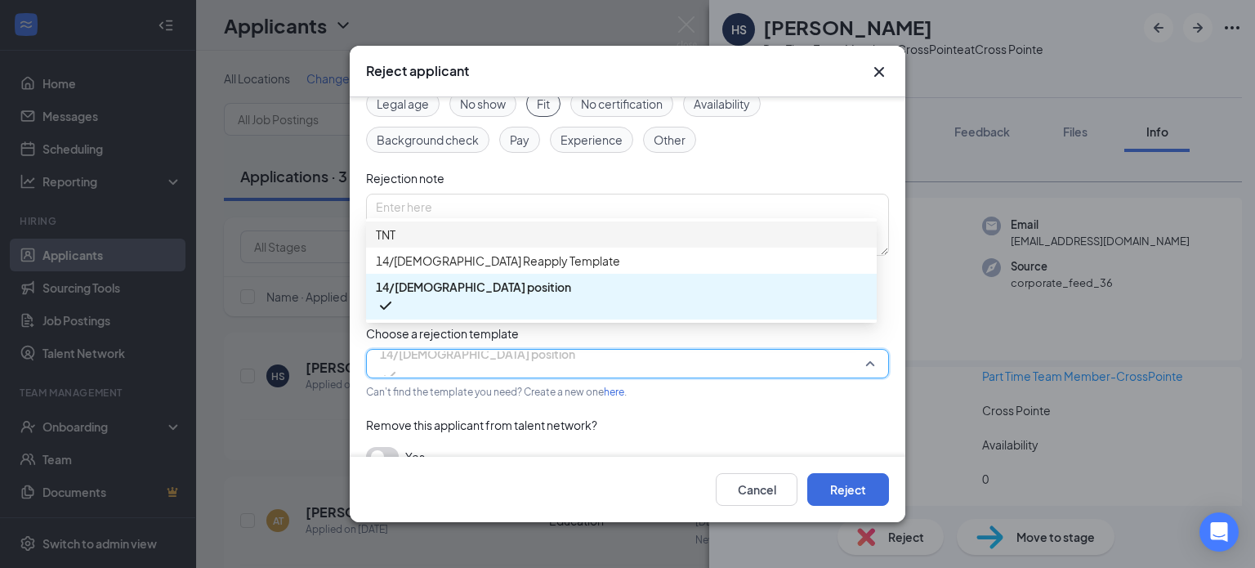
click at [484, 238] on span "TNT" at bounding box center [621, 234] width 491 height 18
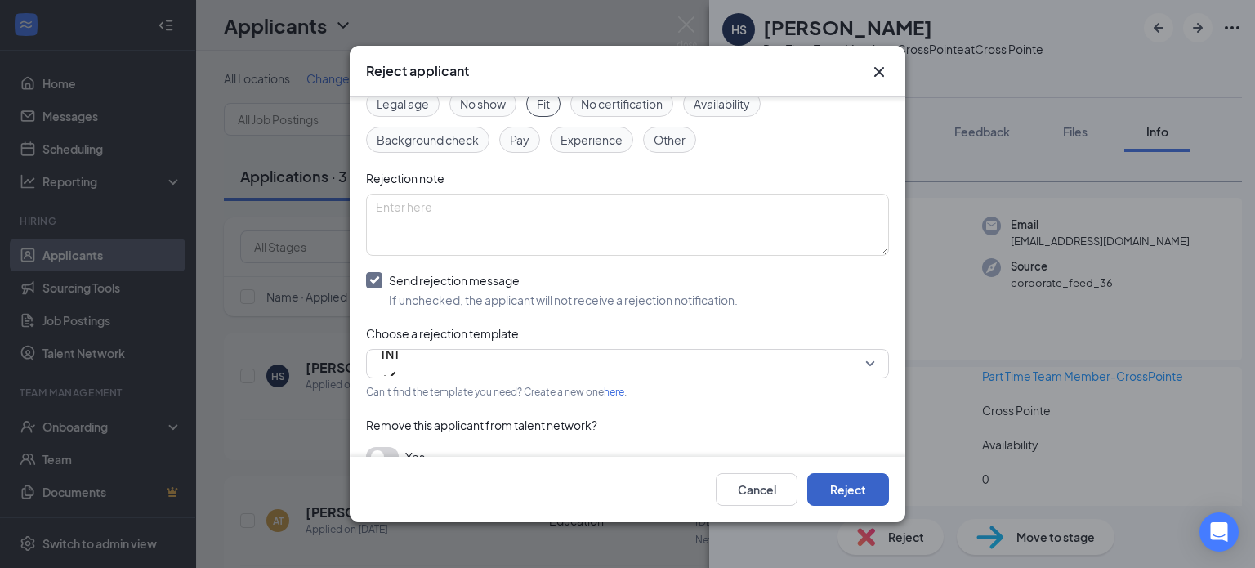
click at [823, 482] on button "Reject" at bounding box center [848, 489] width 82 height 33
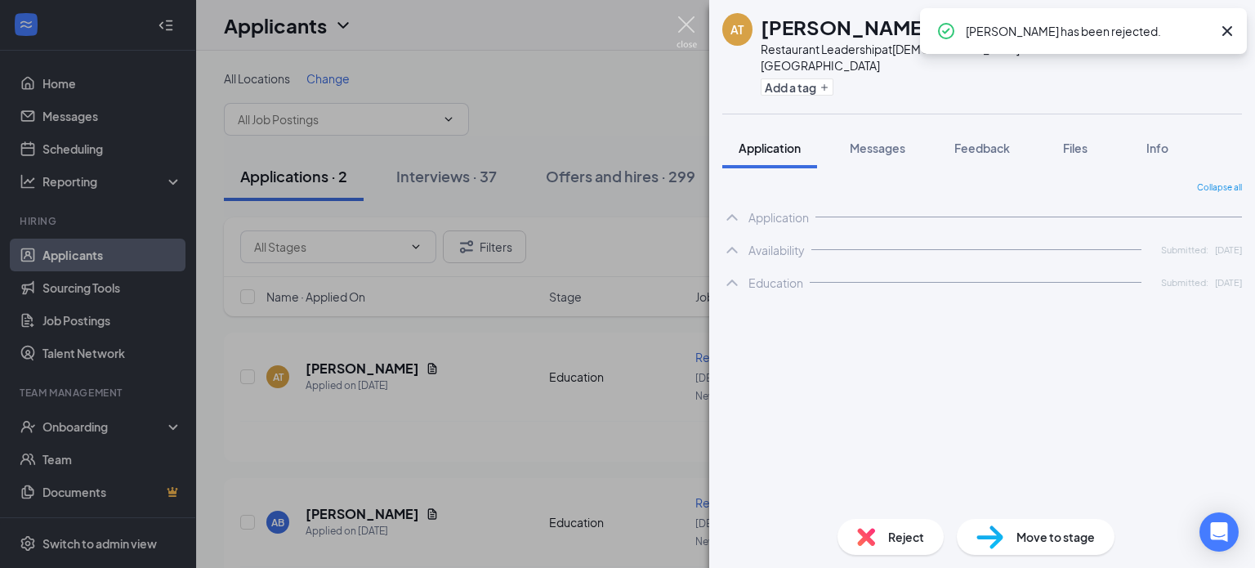
click at [684, 28] on img at bounding box center [686, 32] width 20 height 32
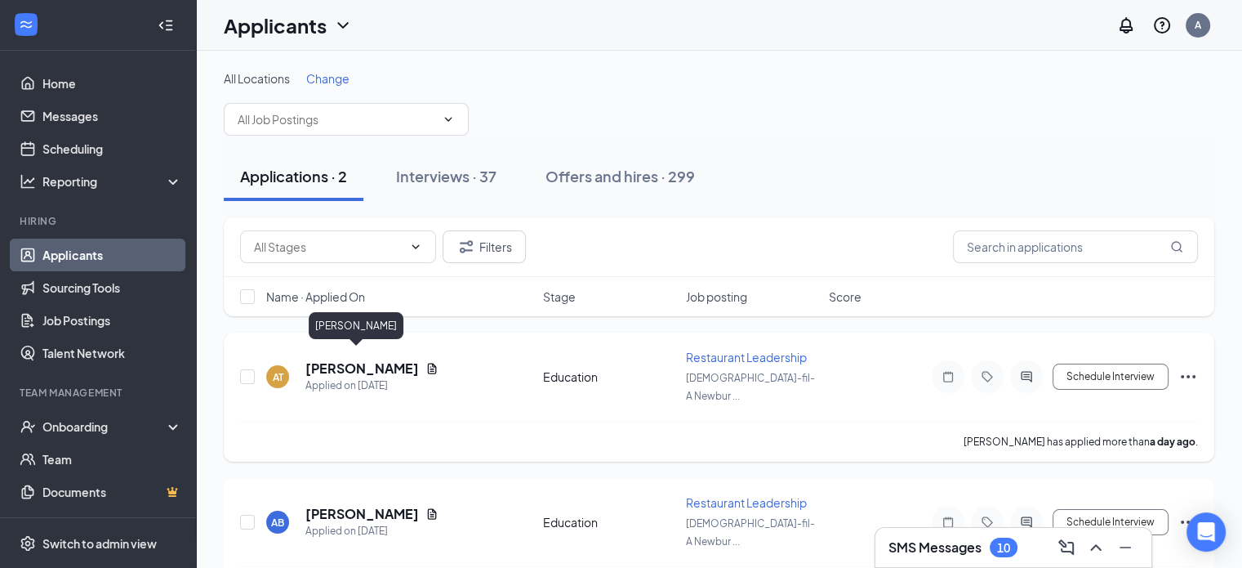
click at [341, 363] on h5 "[PERSON_NAME]" at bounding box center [362, 368] width 114 height 18
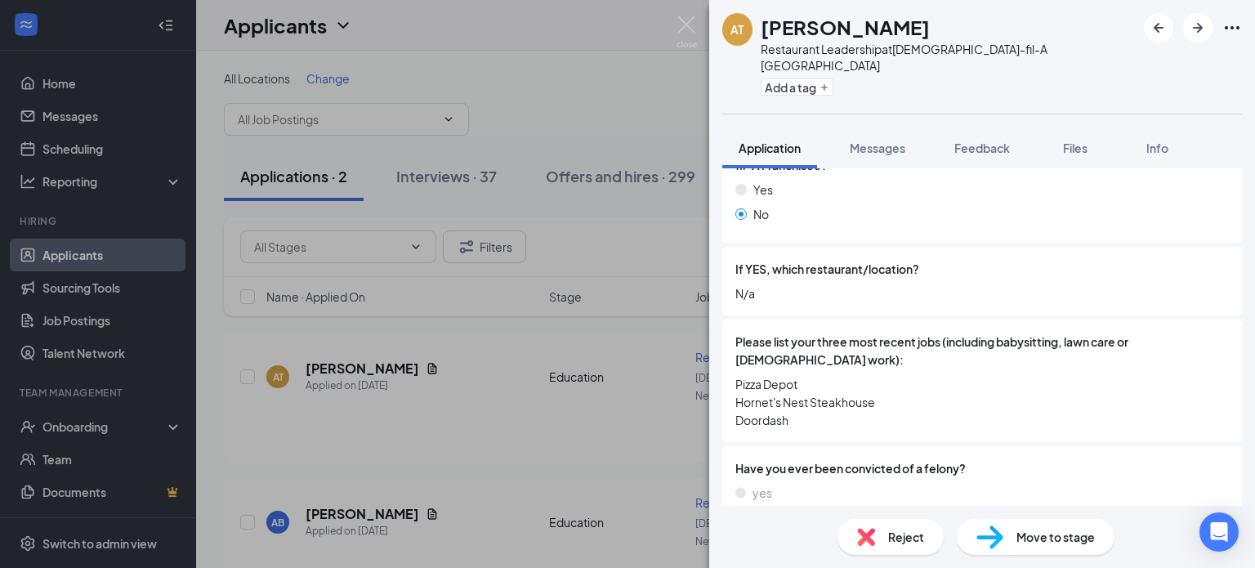
scroll to position [938, 0]
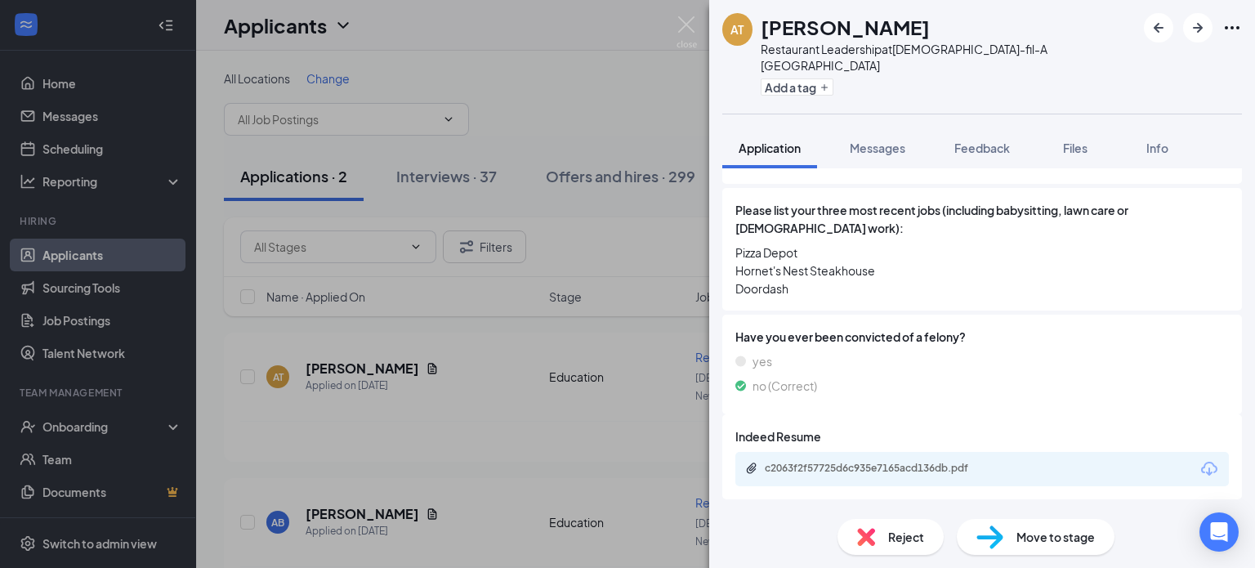
click at [1027, 535] on span "Move to stage" at bounding box center [1055, 537] width 78 height 18
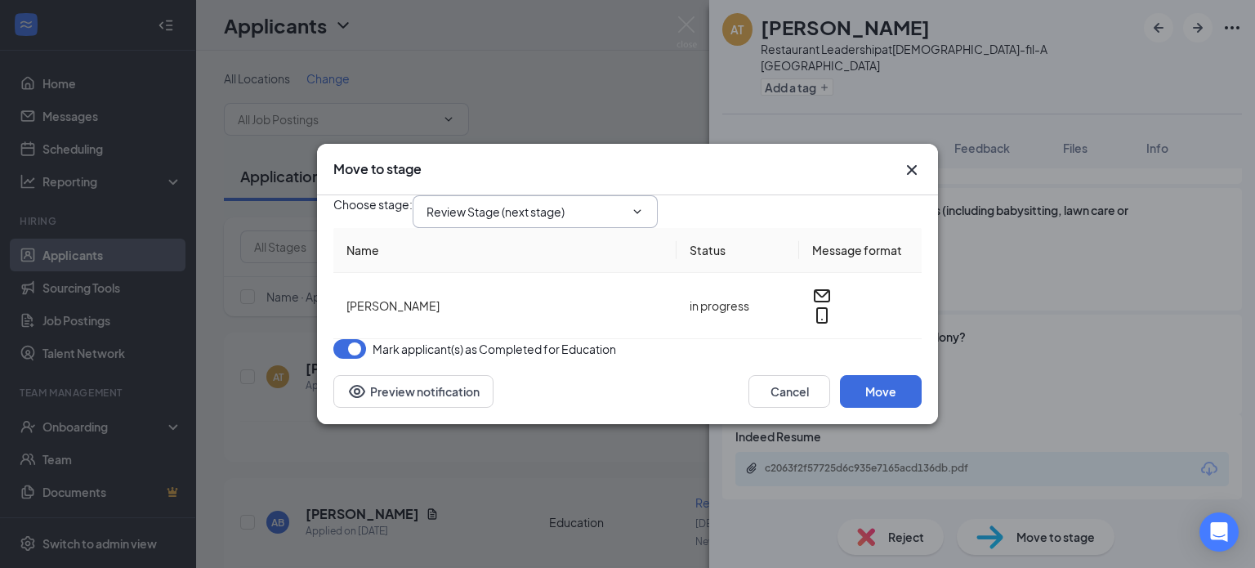
click at [577, 203] on input "Review Stage (next stage)" at bounding box center [525, 212] width 198 height 18
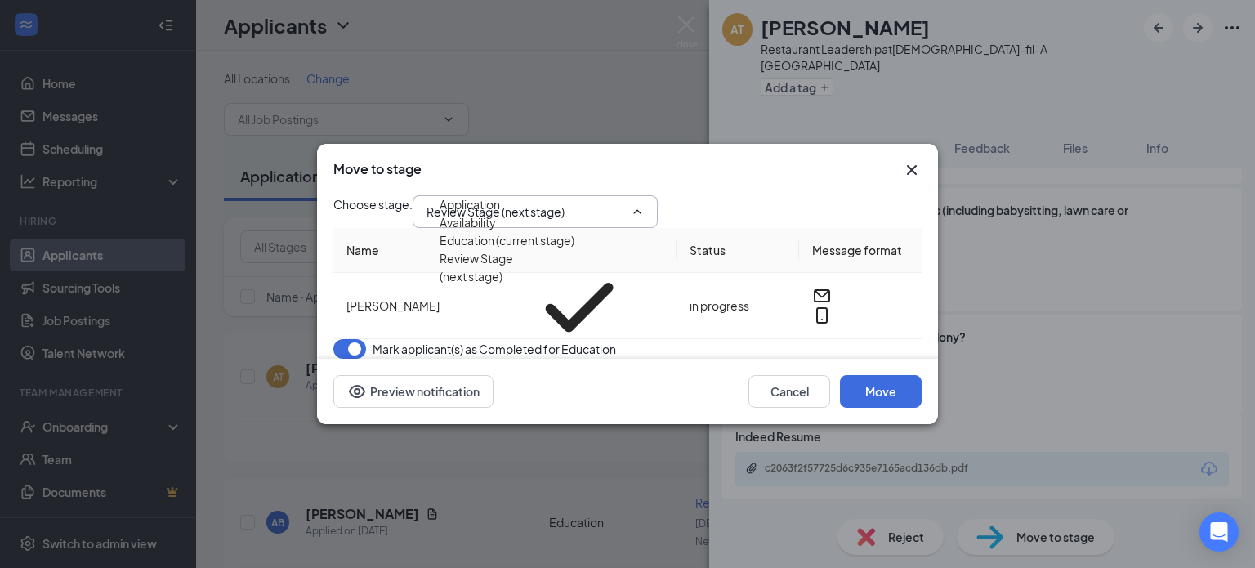
scroll to position [92, 0]
click at [515, 402] on div "Onsite Interview" at bounding box center [482, 411] width 87 height 18
type input "Onsite Interview"
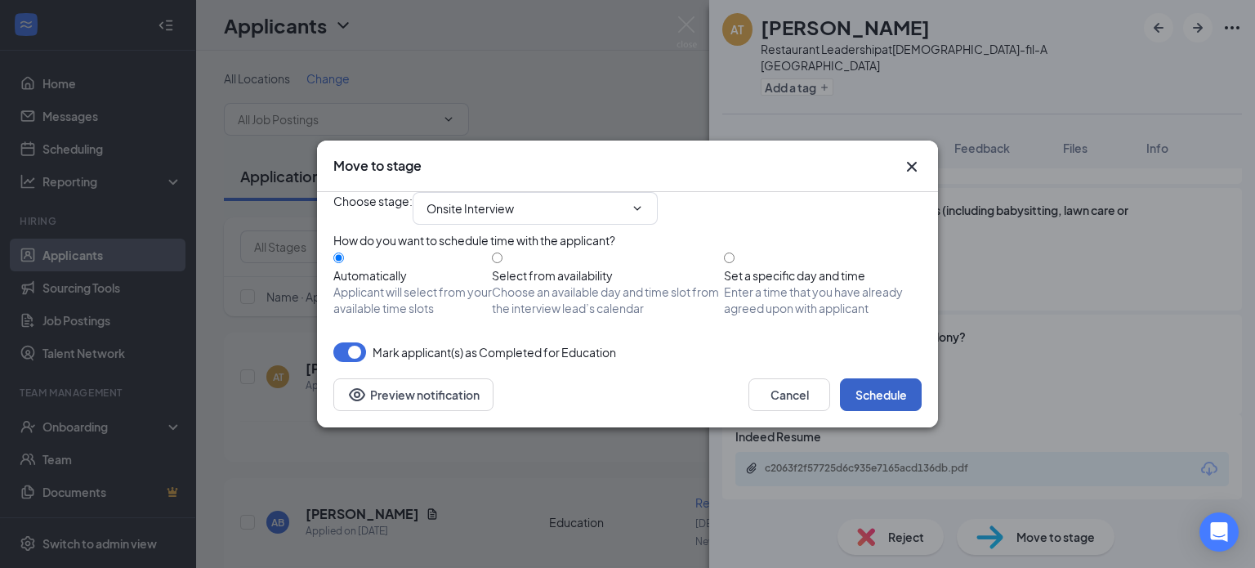
click at [876, 411] on button "Schedule" at bounding box center [881, 394] width 82 height 33
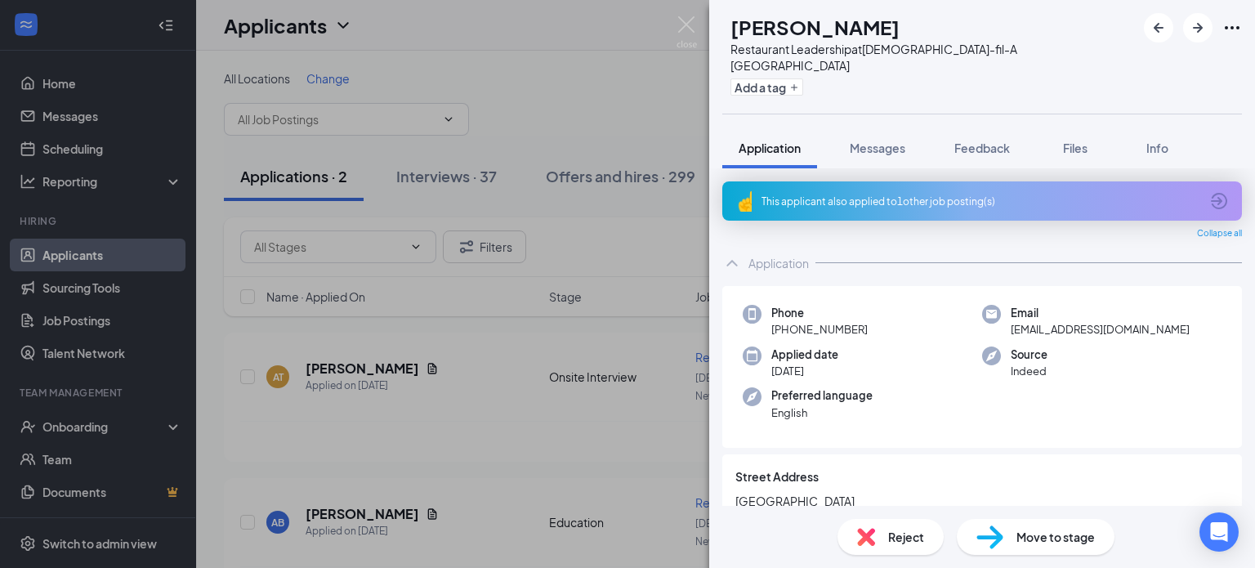
click at [850, 194] on div "This applicant also applied to 1 other job posting(s)" at bounding box center [980, 201] width 438 height 14
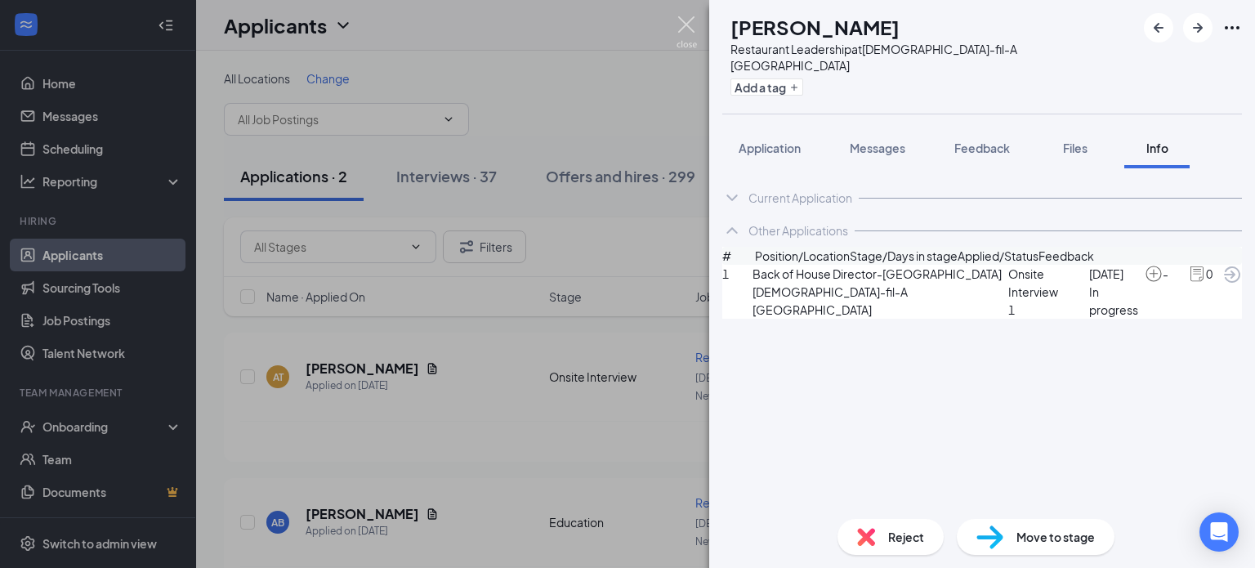
click at [676, 20] on img at bounding box center [686, 32] width 20 height 32
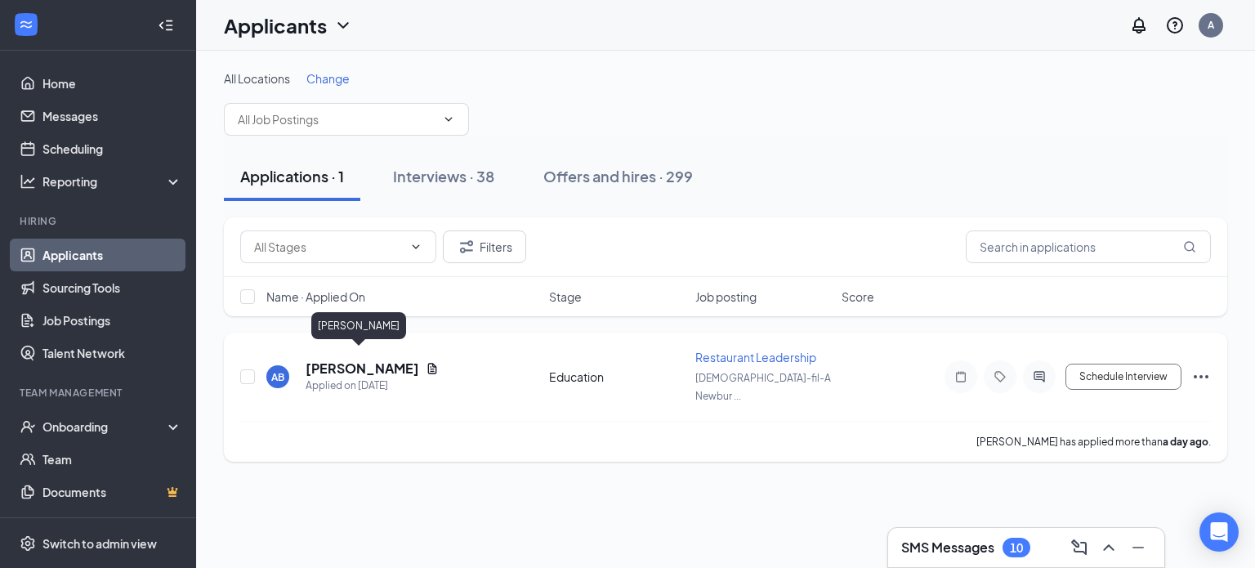
click at [344, 363] on h5 "[PERSON_NAME]" at bounding box center [362, 368] width 114 height 18
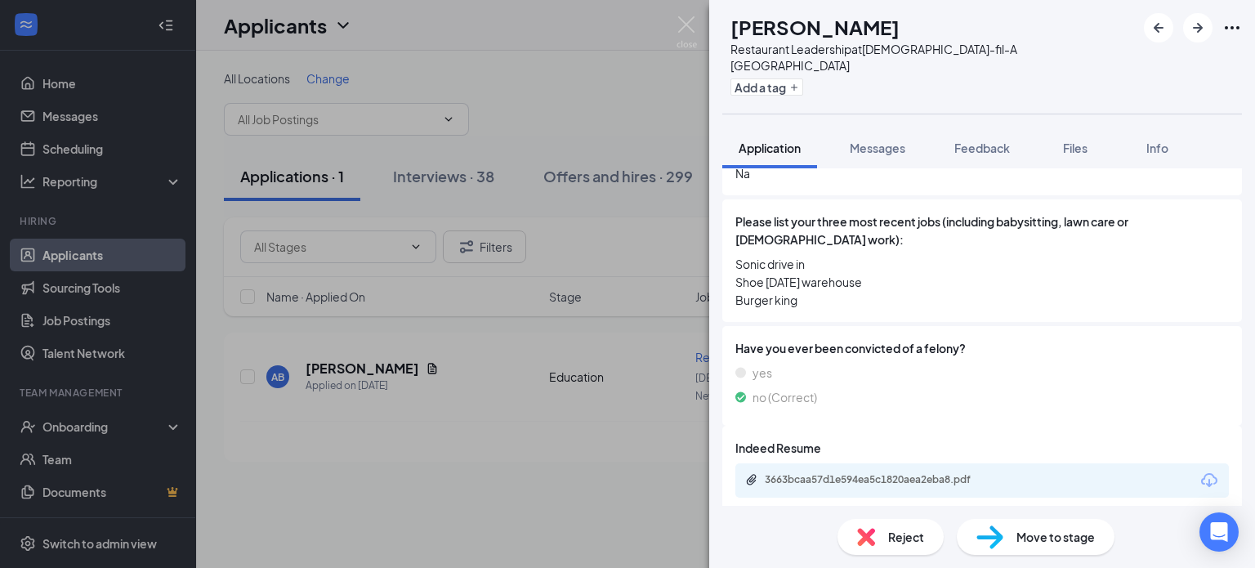
scroll to position [977, 0]
